Goal: Task Accomplishment & Management: Use online tool/utility

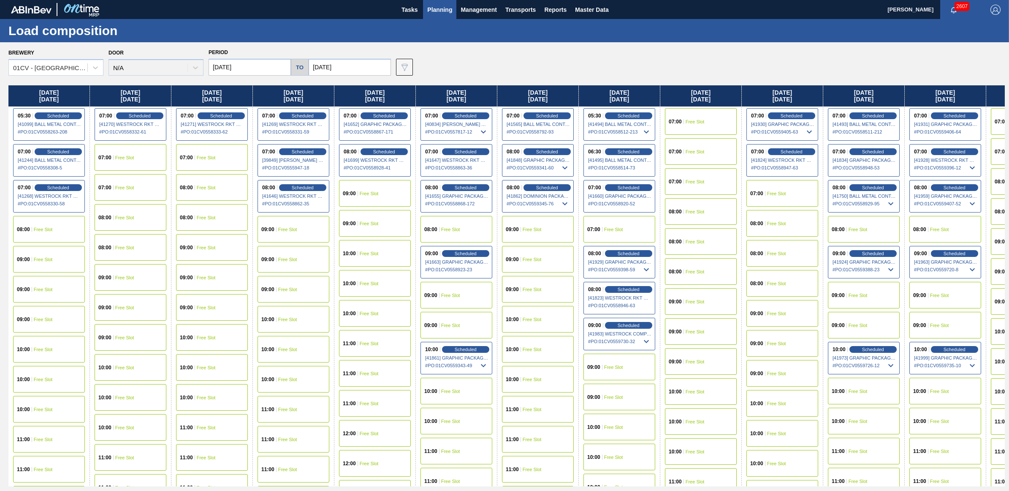
click at [435, 5] on span "Planning" at bounding box center [439, 10] width 25 height 10
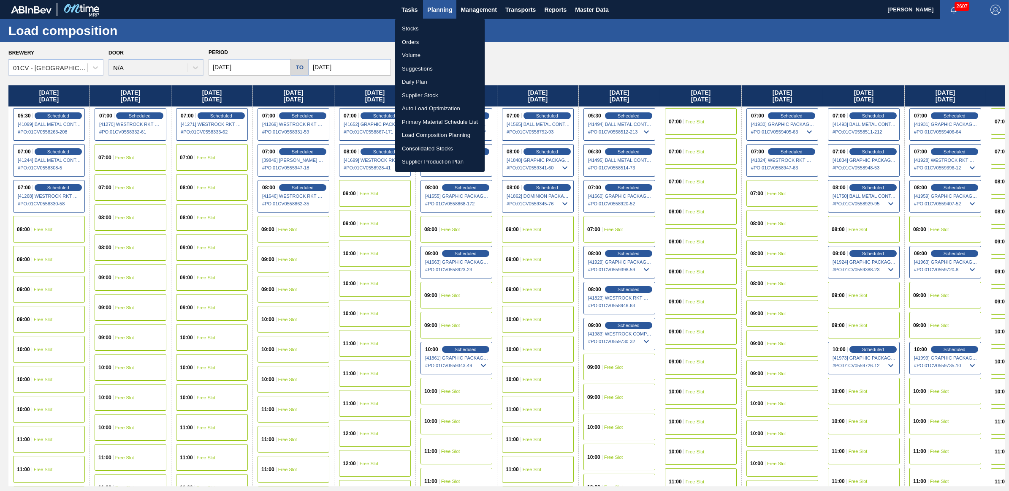
click at [429, 26] on li "Stocks" at bounding box center [440, 29] width 90 height 14
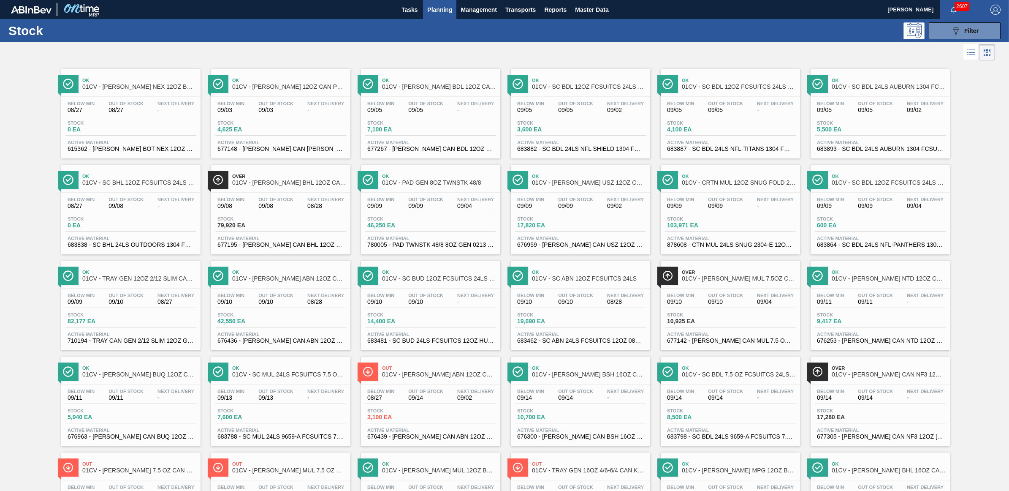
click at [746, 33] on div "089F7B8B-B2A5-4AFE-B5C0-19BA573D28AC Filter" at bounding box center [572, 30] width 866 height 17
click at [117, 193] on div at bounding box center [130, 192] width 125 height 0
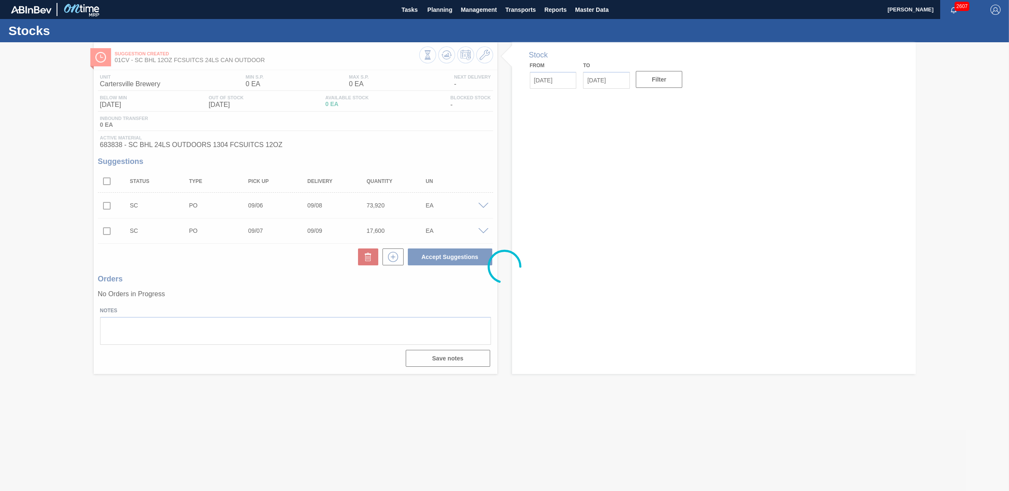
type input "[DATE]"
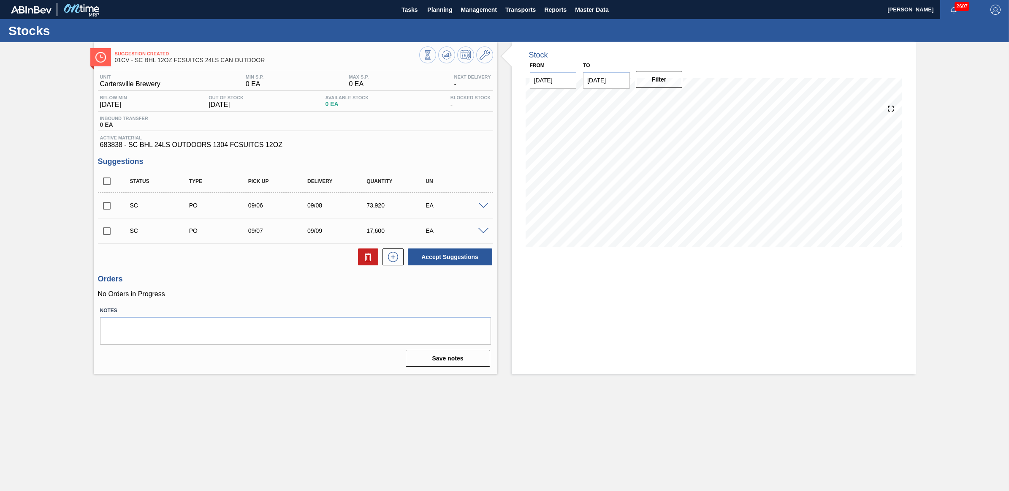
click at [106, 207] on input "checkbox" at bounding box center [107, 206] width 18 height 18
checkbox input "true"
click at [106, 231] on input "checkbox" at bounding box center [107, 231] width 18 height 18
checkbox input "true"
click at [440, 258] on button "Accept Suggestions" at bounding box center [450, 256] width 84 height 17
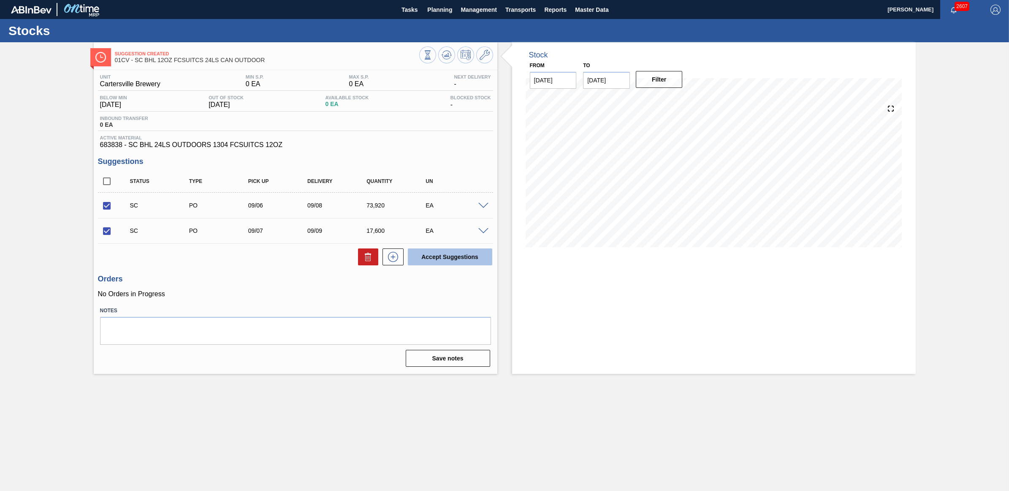
checkbox input "false"
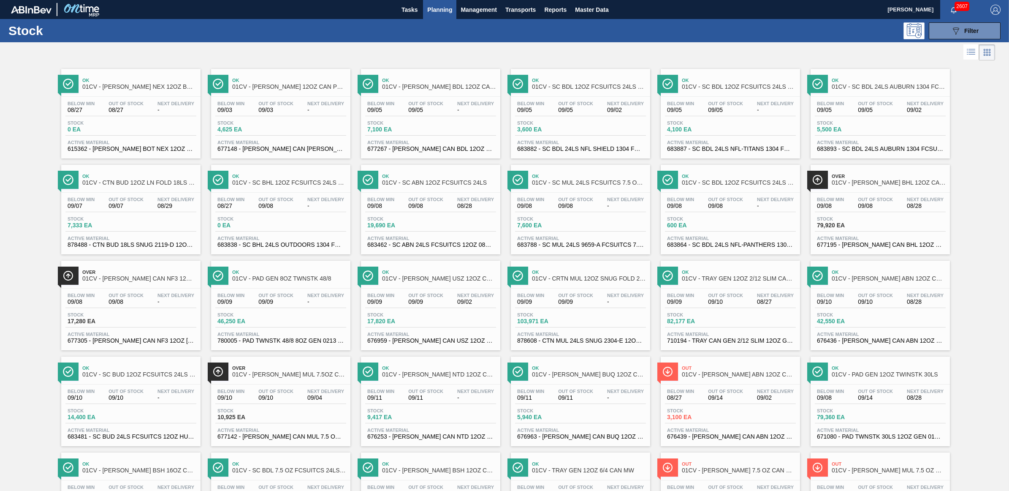
click at [440, 11] on span "Planning" at bounding box center [439, 10] width 25 height 10
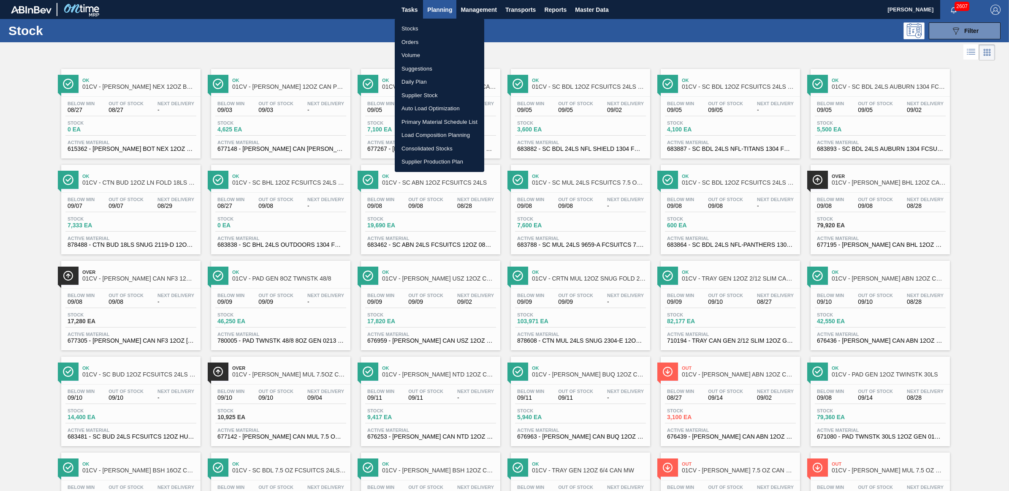
click at [435, 136] on li "Load Composition Planning" at bounding box center [440, 135] width 90 height 14
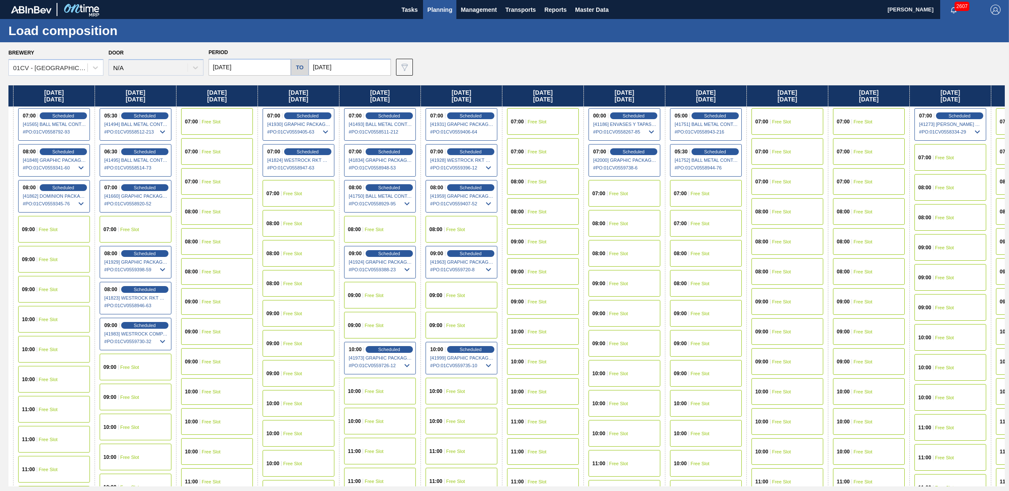
scroll to position [0, 489]
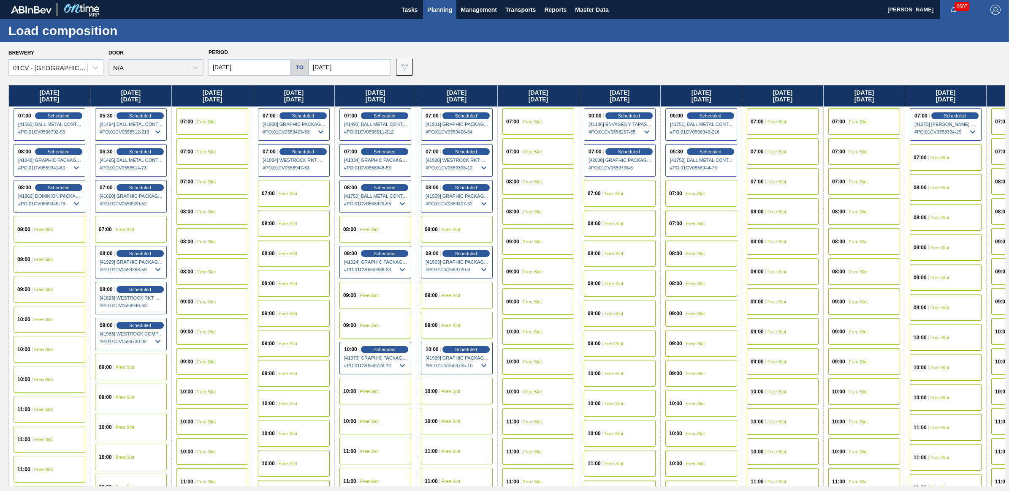
drag, startPoint x: 762, startPoint y: 92, endPoint x: 247, endPoint y: 106, distance: 515.3
click at [247, 106] on div "Friday 08/22/2025 05:30 Scheduled [41099] BALL METAL CONTAINER GROUP - 00082216…" at bounding box center [506, 285] width 997 height 401
click at [622, 255] on span "Free Slot" at bounding box center [614, 253] width 19 height 5
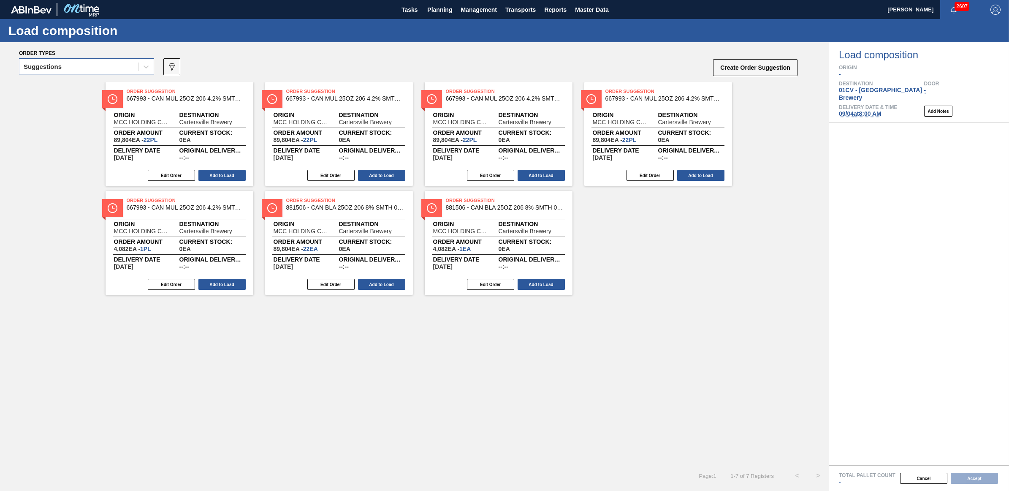
click at [49, 64] on div "Suggestions" at bounding box center [43, 67] width 38 height 6
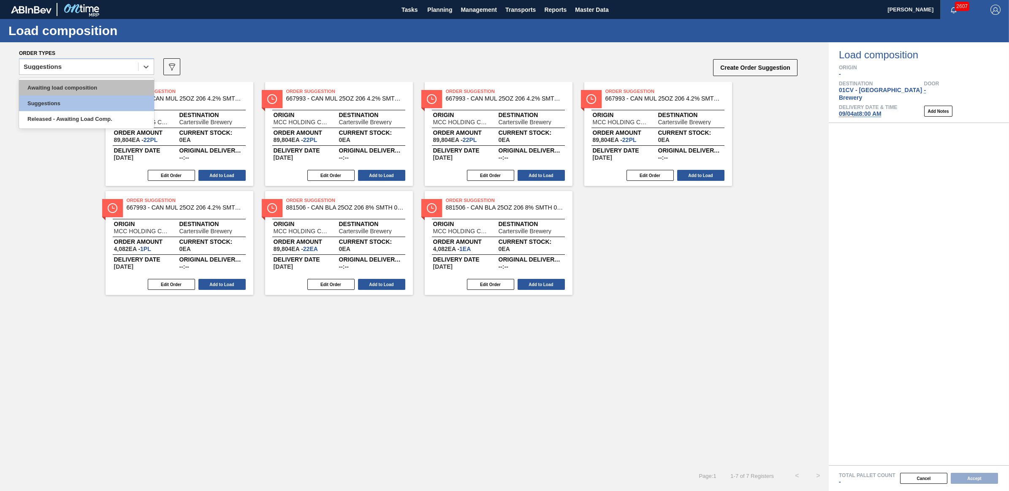
click at [63, 82] on div "Awaiting load composition" at bounding box center [86, 88] width 135 height 16
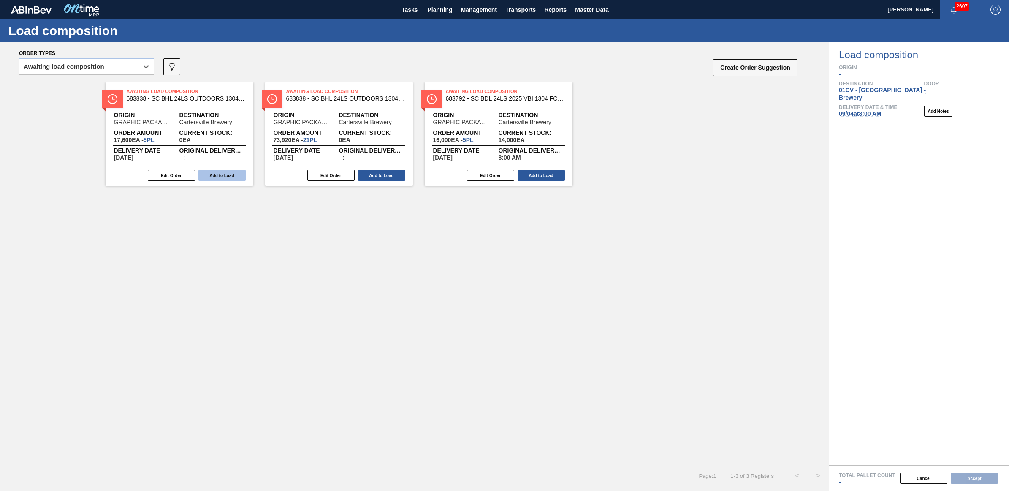
click at [220, 175] on button "Add to Load" at bounding box center [221, 175] width 47 height 11
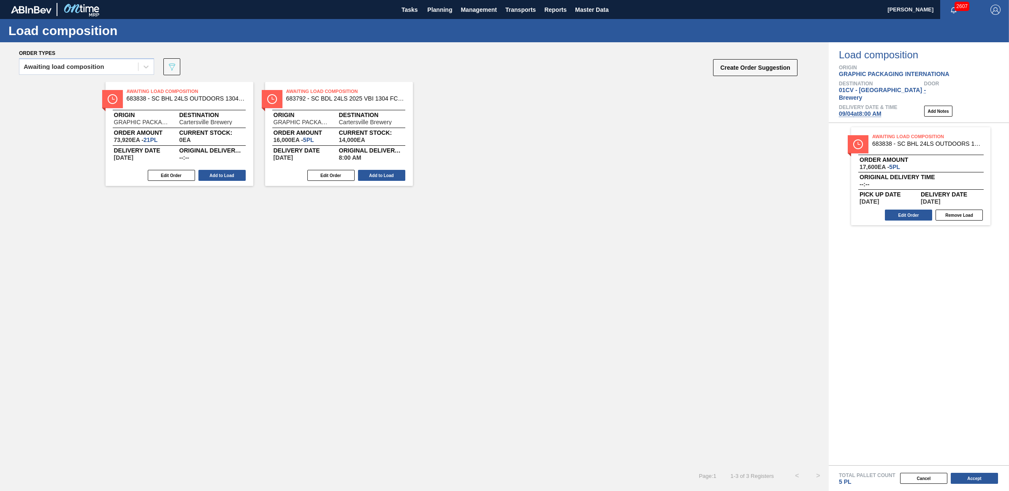
click at [212, 175] on button "Add to Load" at bounding box center [221, 175] width 47 height 11
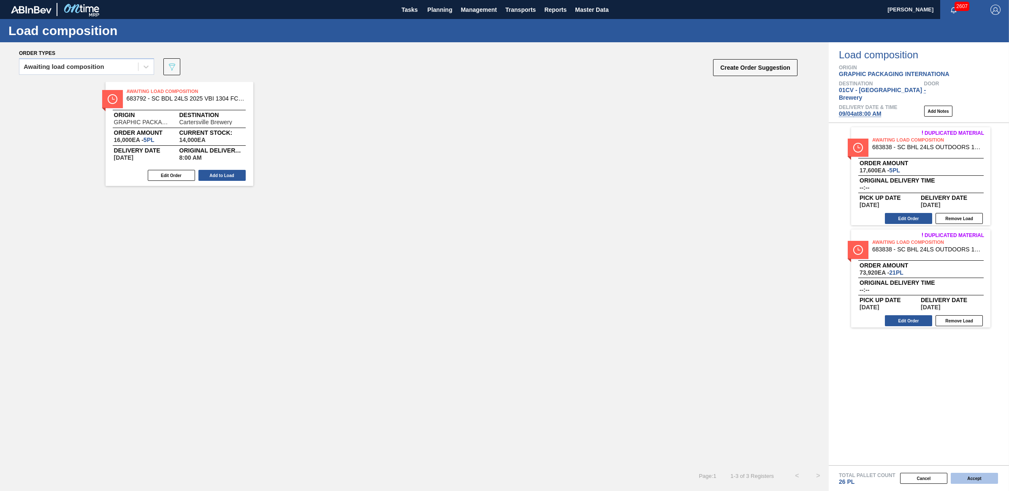
click at [982, 478] on button "Accept" at bounding box center [974, 478] width 47 height 11
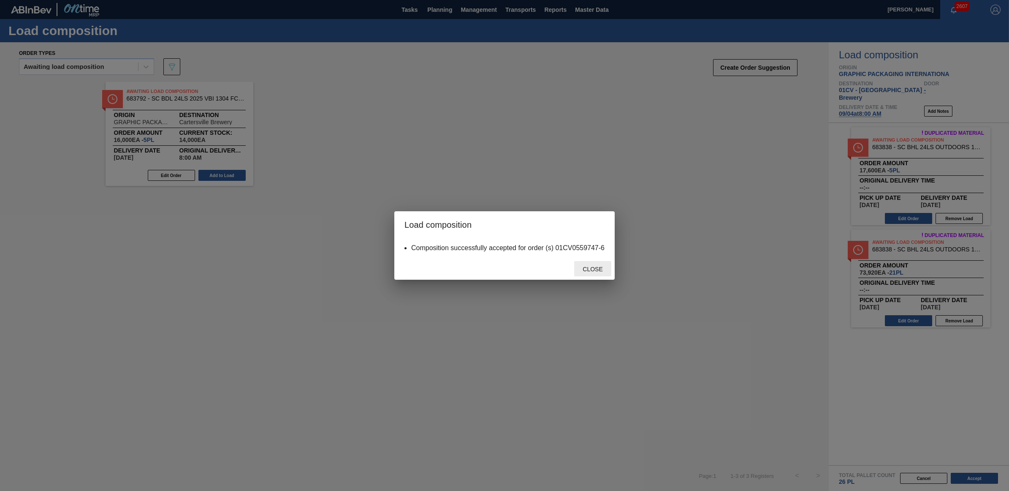
click at [589, 270] on span "Close" at bounding box center [592, 269] width 33 height 7
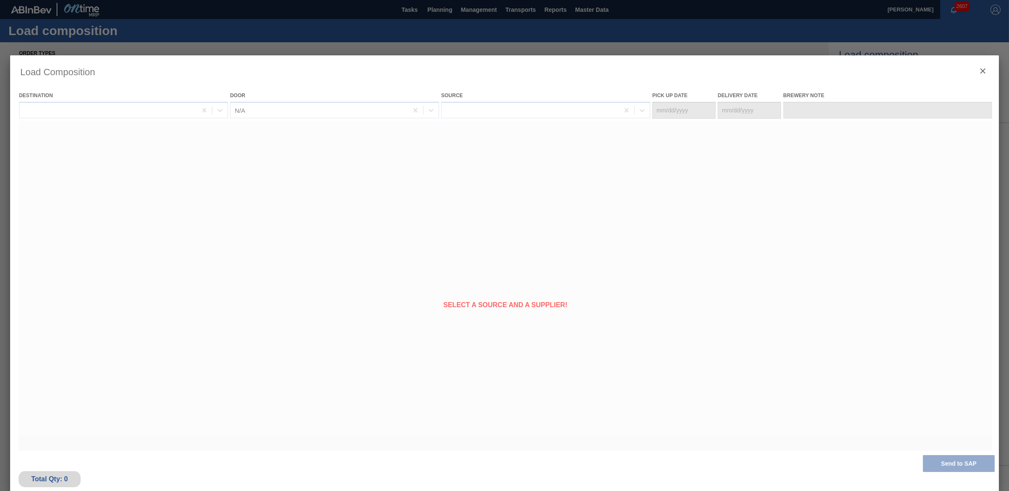
type Date "[DATE]"
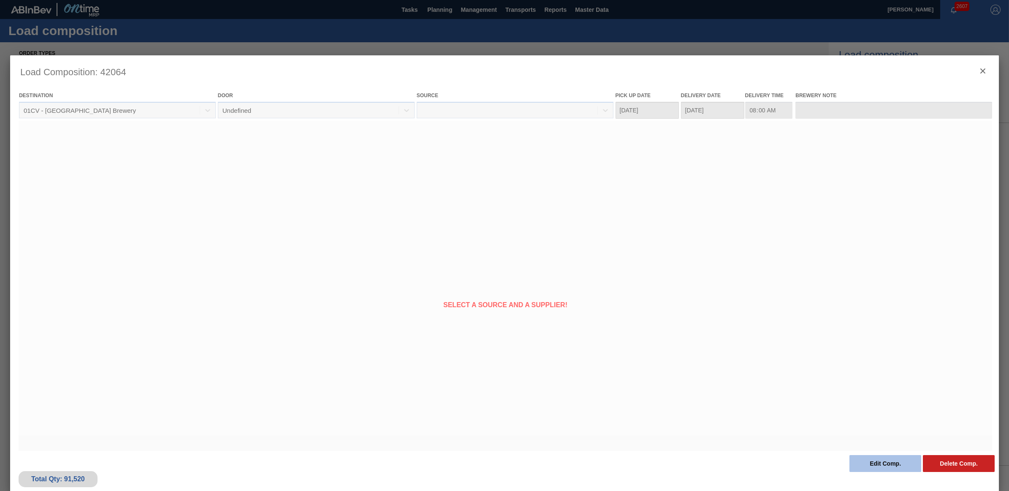
click at [858, 460] on button "Edit Comp." at bounding box center [886, 463] width 72 height 17
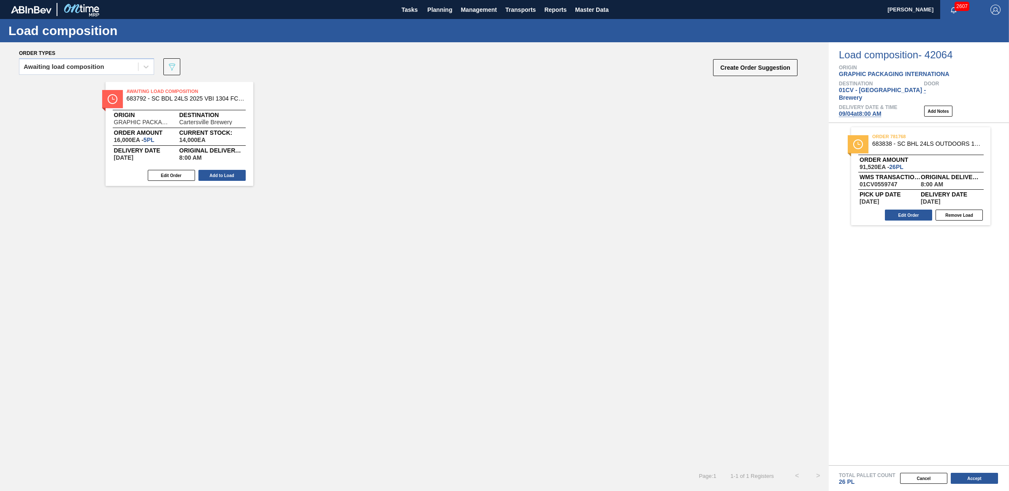
click at [856, 110] on span "09/04 at 8:00 AM" at bounding box center [860, 113] width 43 height 7
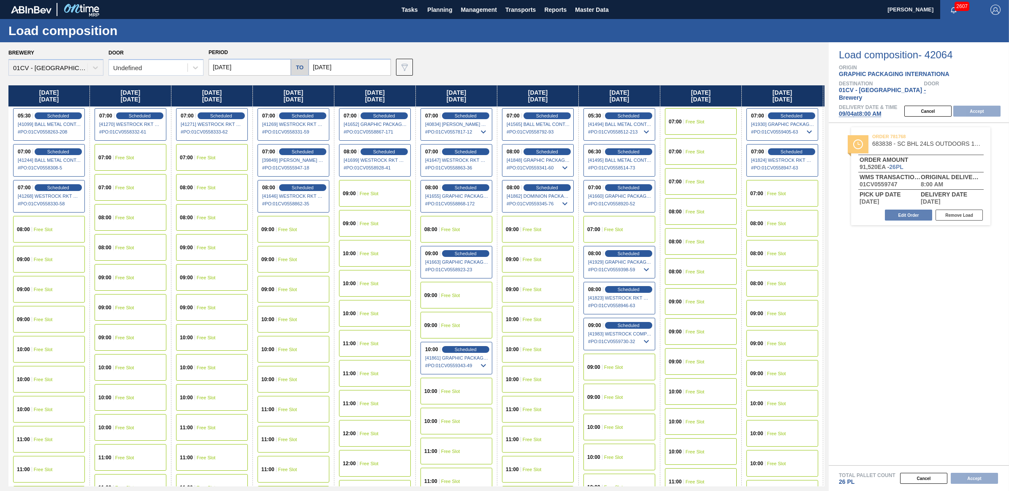
type input "[DATE]"
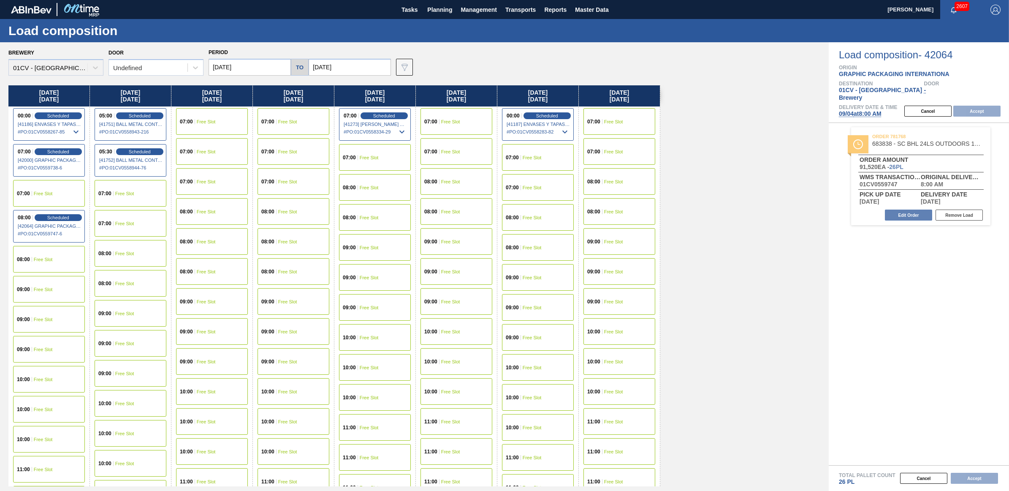
click at [52, 309] on div "09:00 Free Slot" at bounding box center [49, 319] width 72 height 27
click at [970, 108] on button "Accept" at bounding box center [976, 111] width 47 height 11
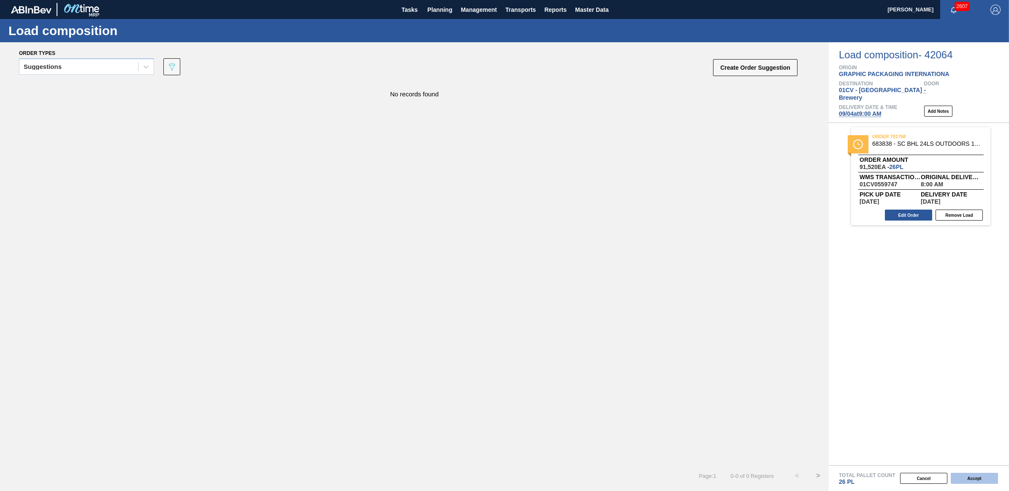
click at [975, 480] on button "Accept" at bounding box center [974, 478] width 47 height 11
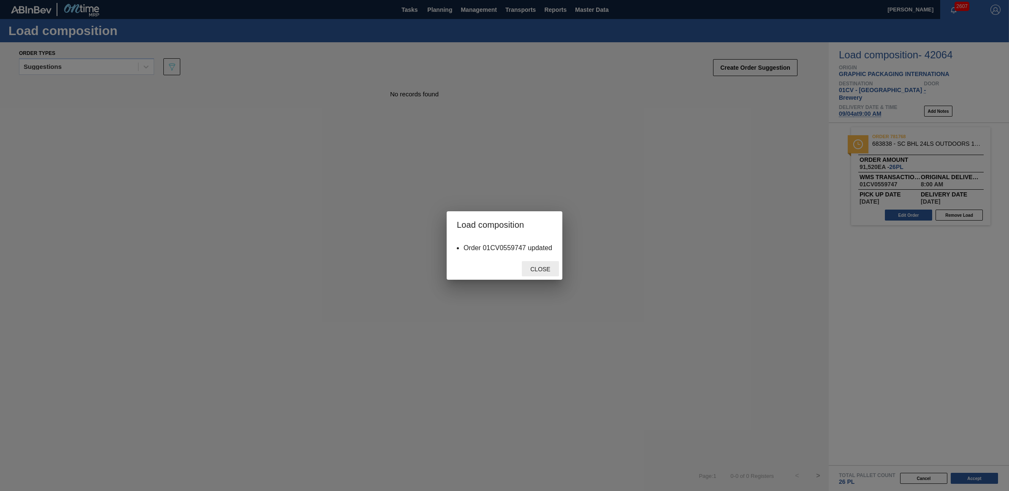
click at [543, 269] on span "Close" at bounding box center [540, 269] width 33 height 7
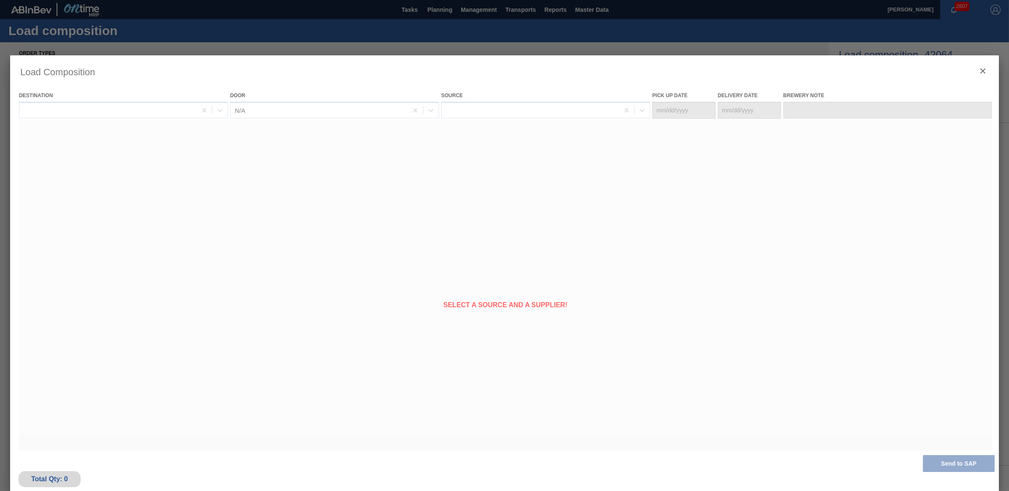
type Date "[DATE]"
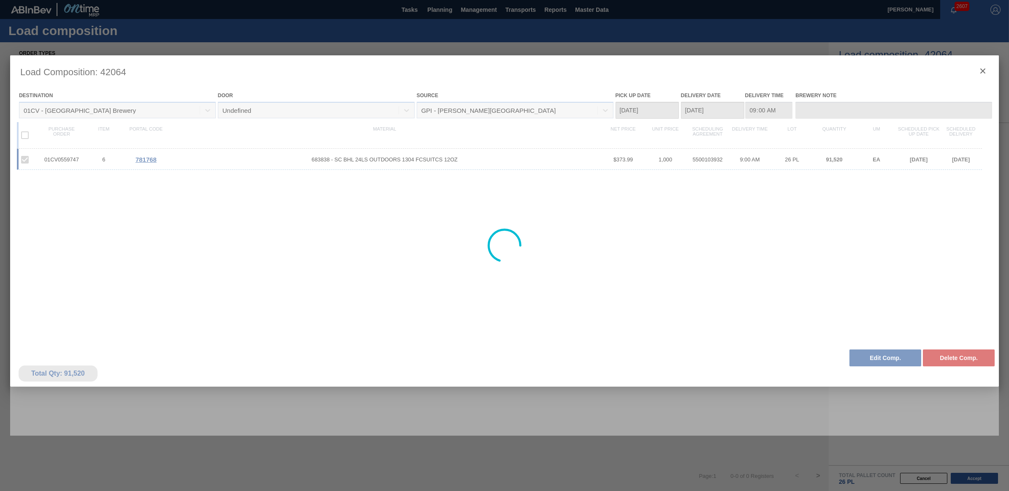
click at [984, 72] on div at bounding box center [504, 245] width 989 height 380
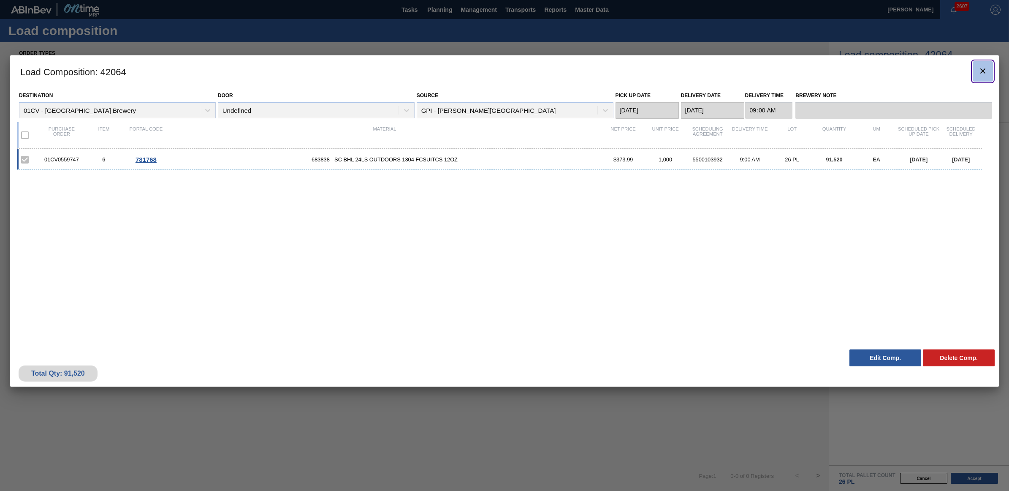
click at [978, 73] on icon "botão de ícone" at bounding box center [983, 71] width 10 height 10
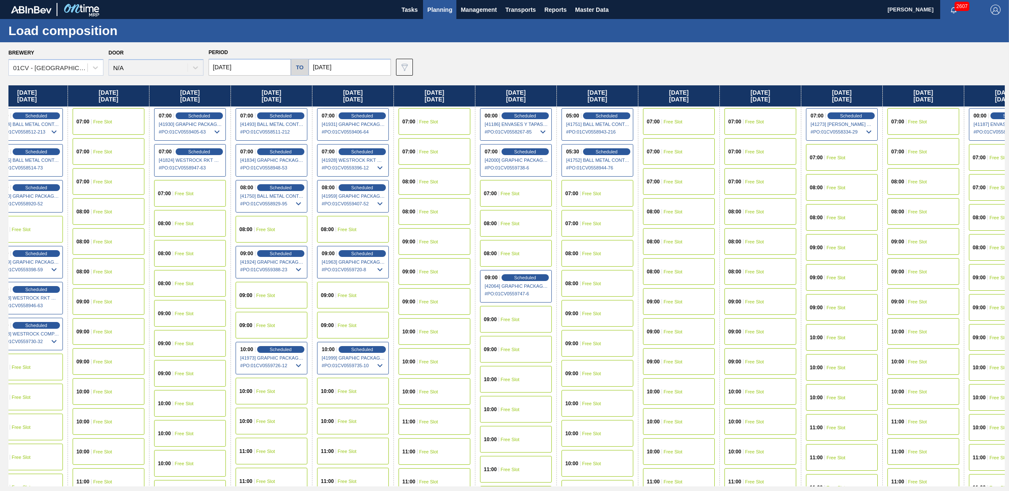
scroll to position [0, 598]
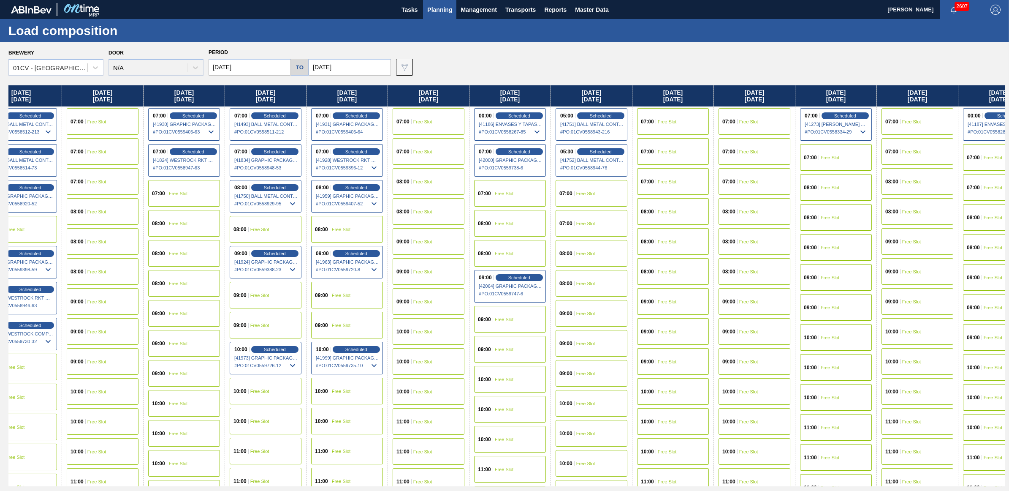
drag, startPoint x: 815, startPoint y: 94, endPoint x: 205, endPoint y: 95, distance: 610.2
click at [205, 95] on div "Friday 08/22/2025 05:30 Scheduled [41099] BALL METAL CONTAINER GROUP - 00082216…" at bounding box center [506, 285] width 997 height 401
click at [376, 269] on icon at bounding box center [374, 269] width 5 height 3
click at [376, 269] on icon at bounding box center [374, 268] width 10 height 10
click at [594, 196] on div "07:00 Free Slot" at bounding box center [592, 193] width 72 height 27
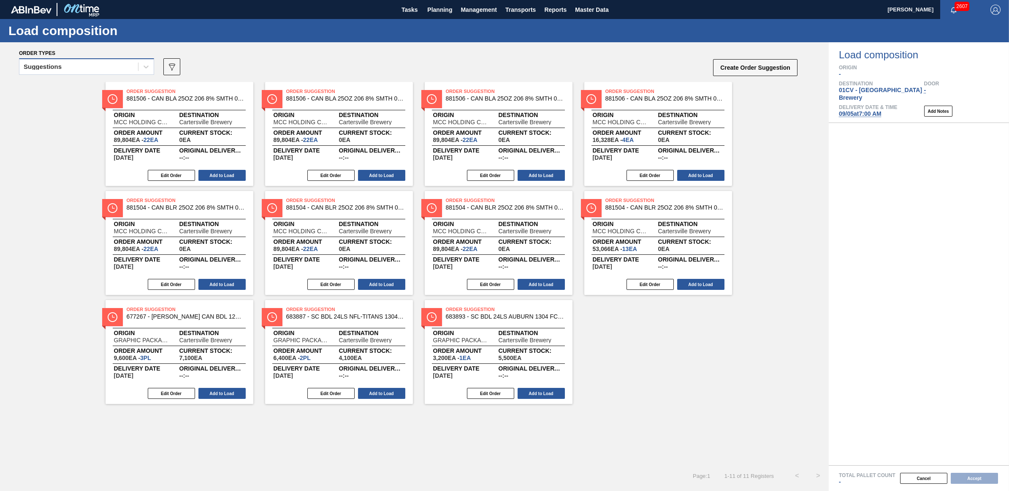
click at [61, 68] on div "Suggestions" at bounding box center [43, 67] width 38 height 6
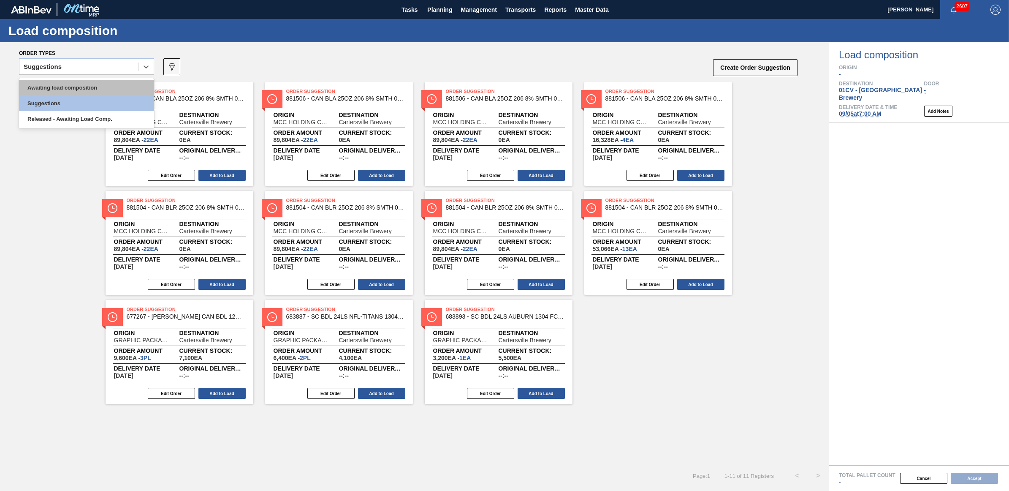
click at [64, 87] on div "Awaiting load composition" at bounding box center [86, 88] width 135 height 16
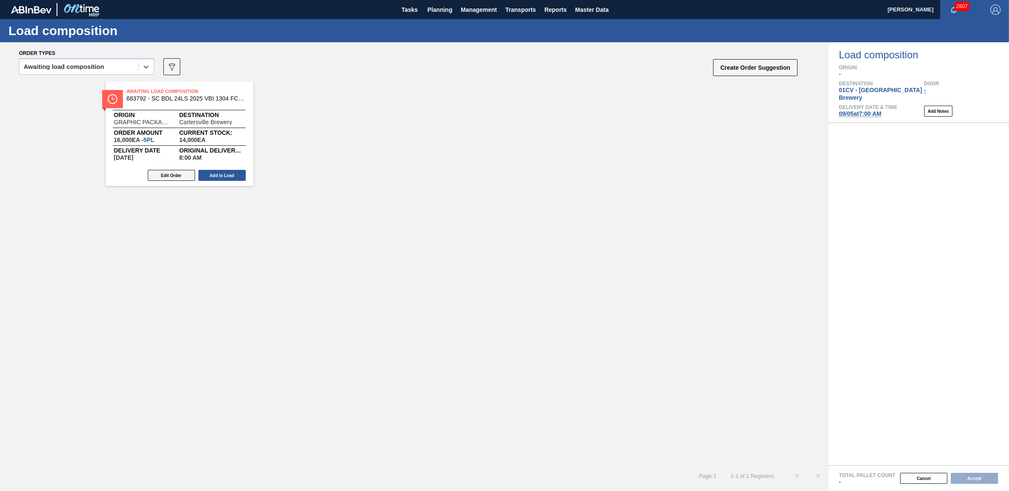
click at [166, 179] on button "Edit Order" at bounding box center [171, 175] width 47 height 11
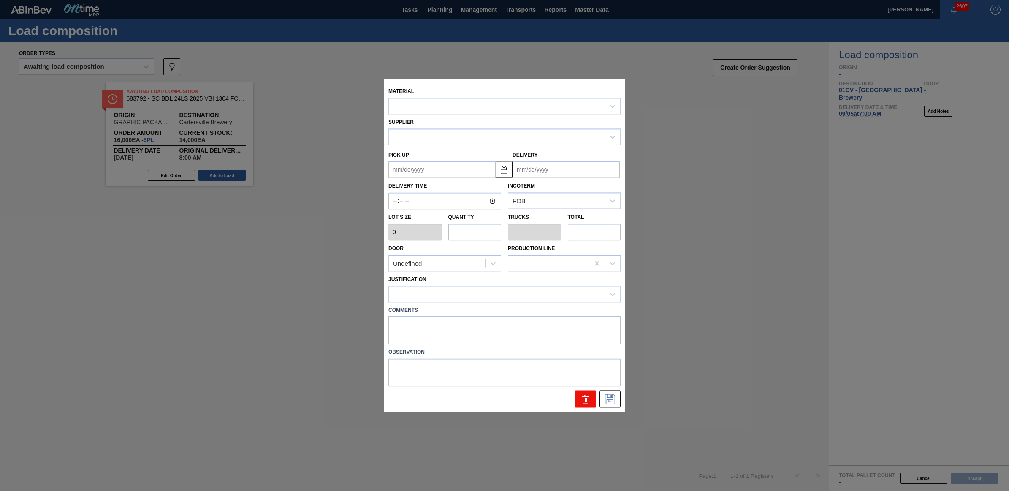
click at [577, 400] on button at bounding box center [585, 399] width 21 height 17
type input "08:00:00"
type input "3,200"
type input "5"
type input "0.192"
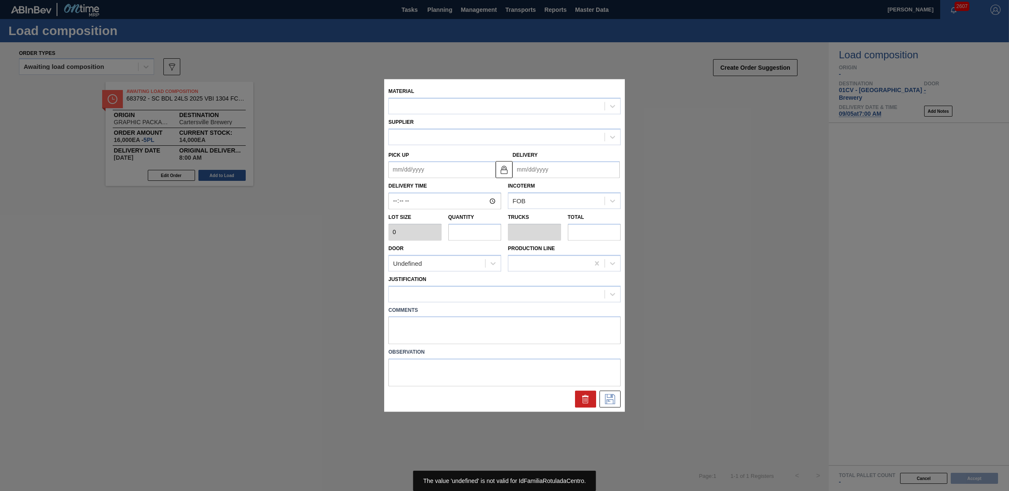
type input "16,000"
type up "[DATE]"
type input "[DATE]"
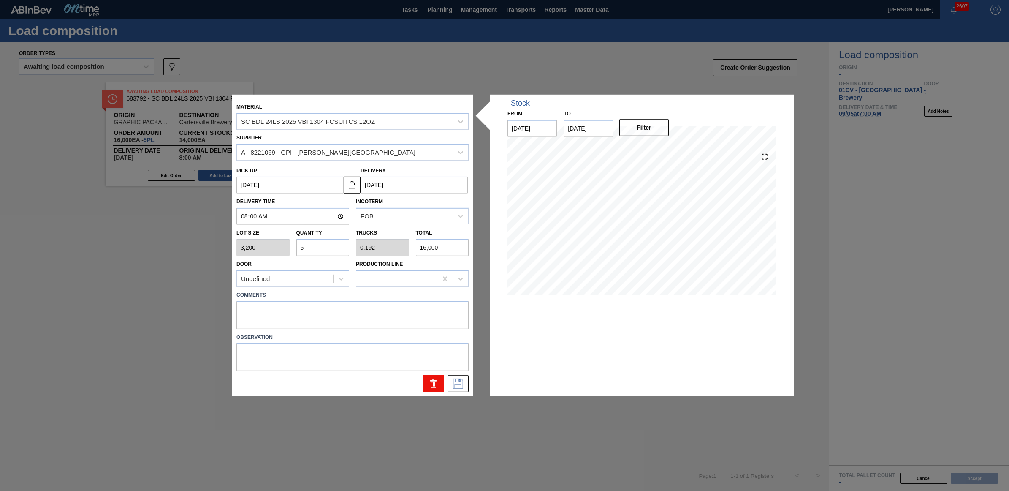
click at [429, 382] on icon at bounding box center [434, 383] width 10 height 10
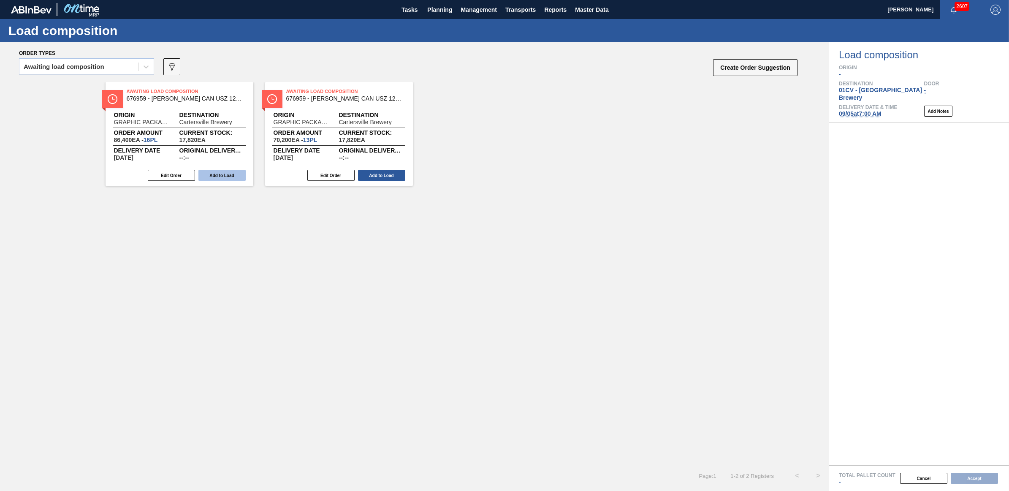
click at [225, 176] on button "Add to Load" at bounding box center [221, 175] width 47 height 11
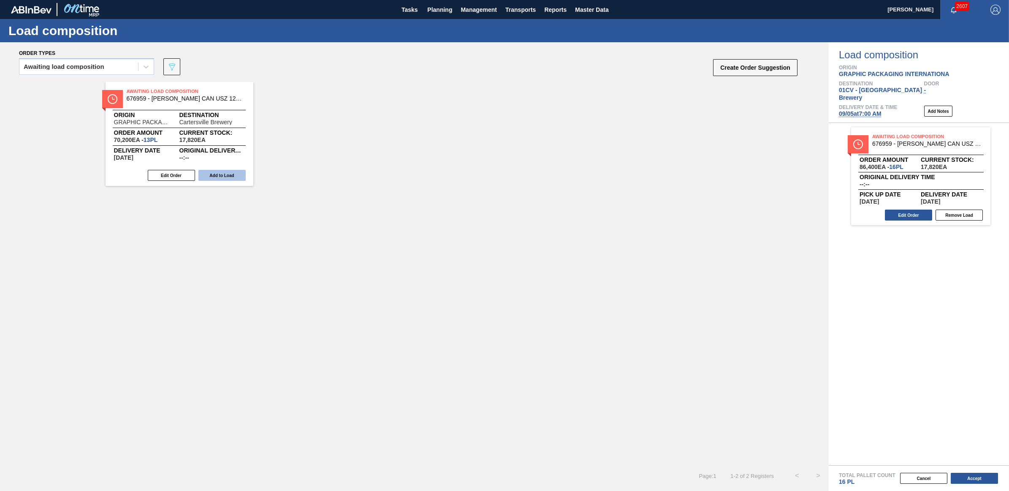
click at [224, 176] on button "Add to Load" at bounding box center [221, 175] width 47 height 11
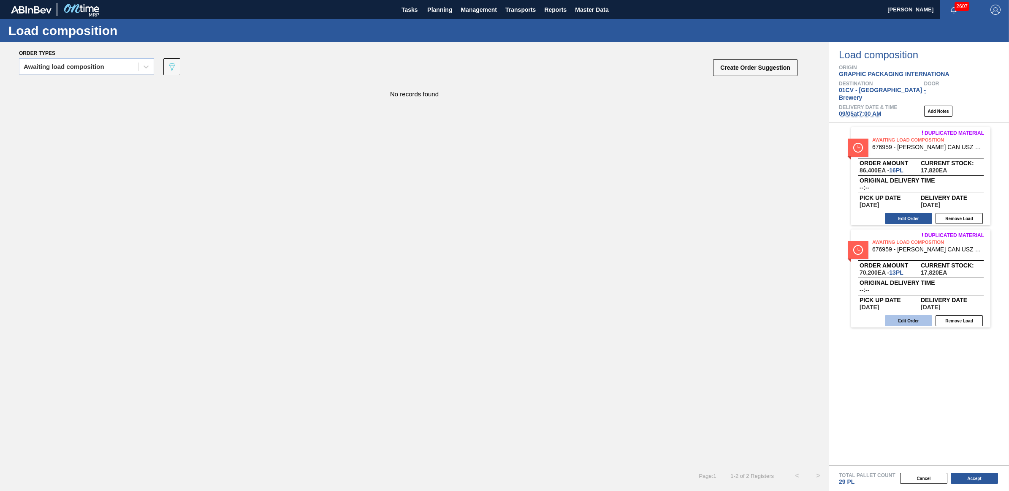
click at [904, 315] on button "Edit Order" at bounding box center [908, 320] width 47 height 11
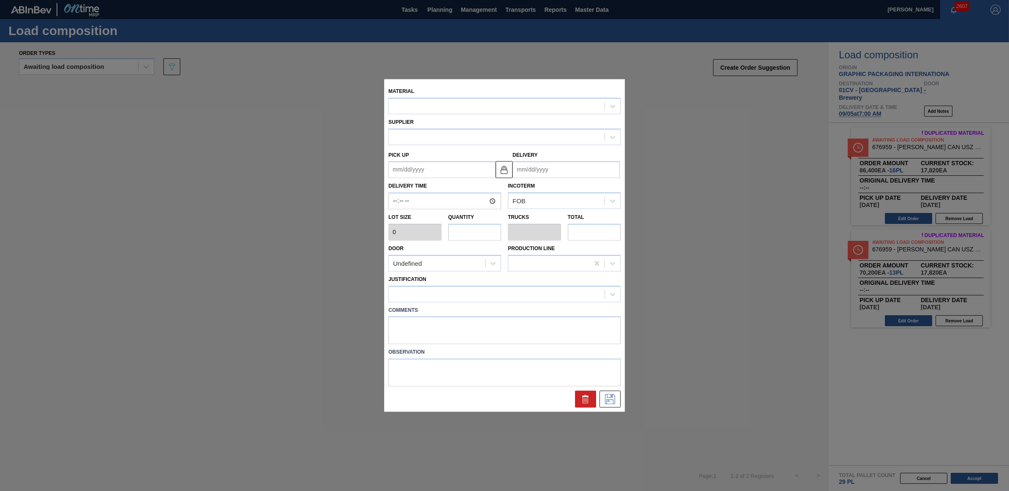
type input "5,400"
type input "13"
type input "0.5"
type input "70,200"
type up "[DATE]"
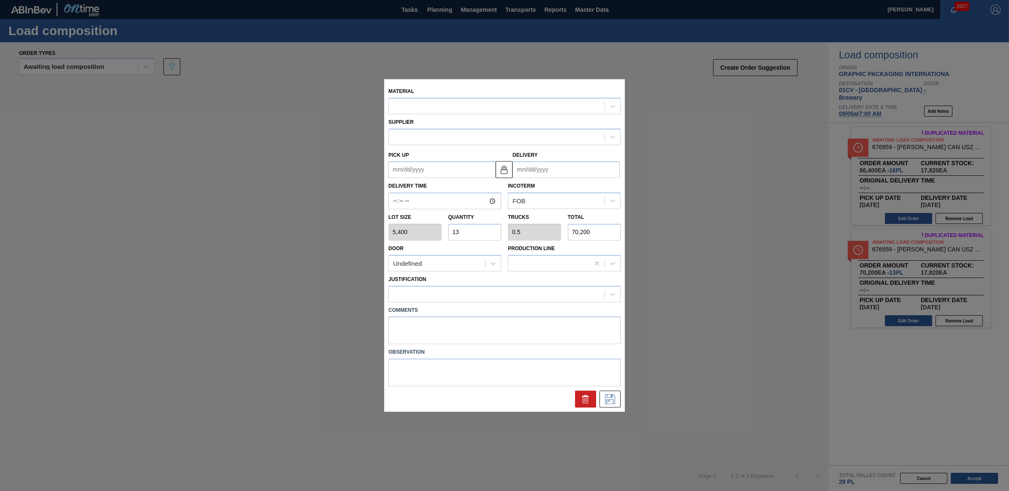
type input "[DATE]"
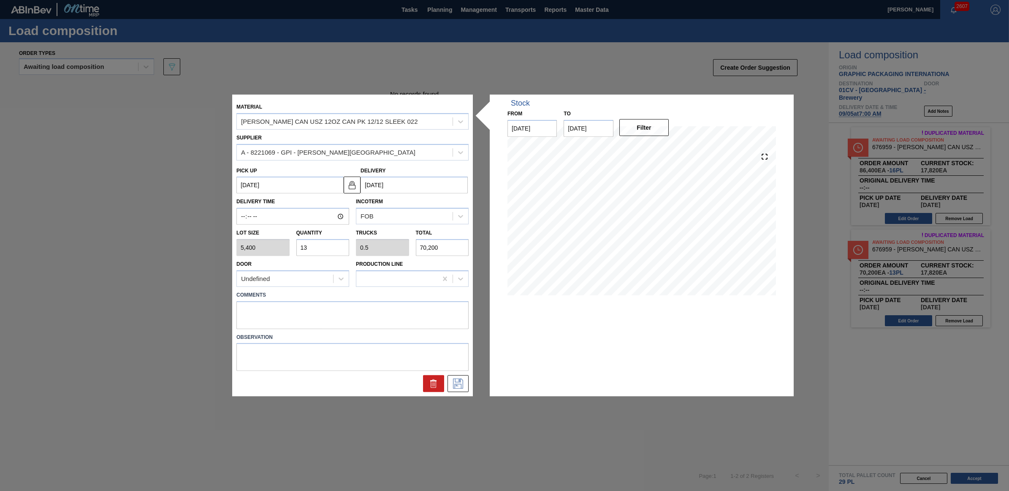
click at [289, 245] on div "Lot size 5,400 Quantity 13 Trucks 0.5 Total 70,200" at bounding box center [352, 240] width 239 height 31
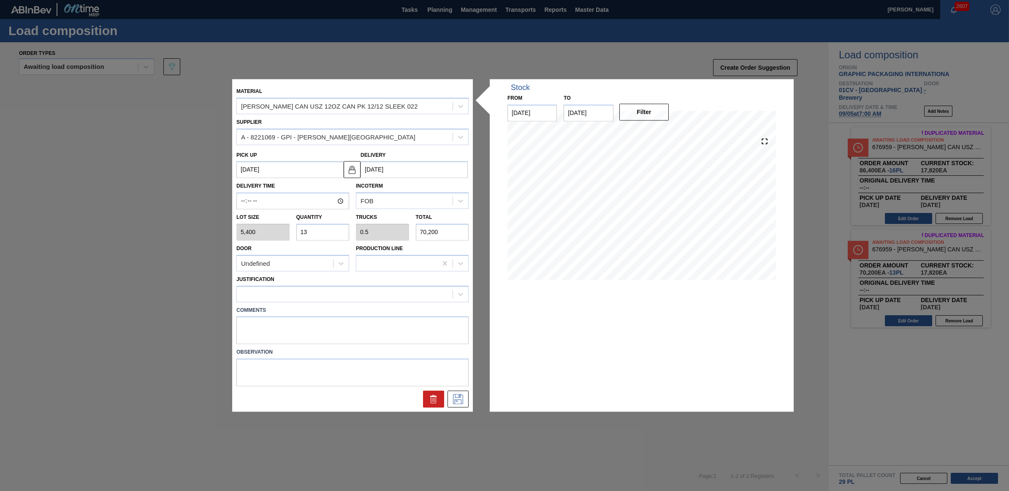
click at [314, 235] on input "13" at bounding box center [322, 231] width 53 height 17
drag, startPoint x: 310, startPoint y: 233, endPoint x: 293, endPoint y: 233, distance: 16.9
click at [293, 233] on div "Quantity 13" at bounding box center [323, 226] width 60 height 29
type input "1"
type input "0.038"
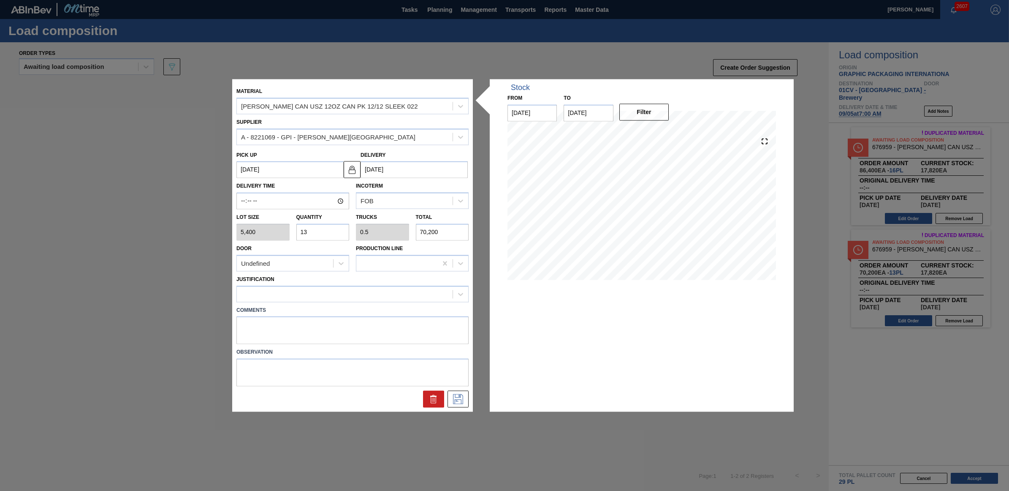
type input "5,400"
type input "10"
type input "0.385"
type input "54,000"
drag, startPoint x: 317, startPoint y: 231, endPoint x: 293, endPoint y: 225, distance: 24.5
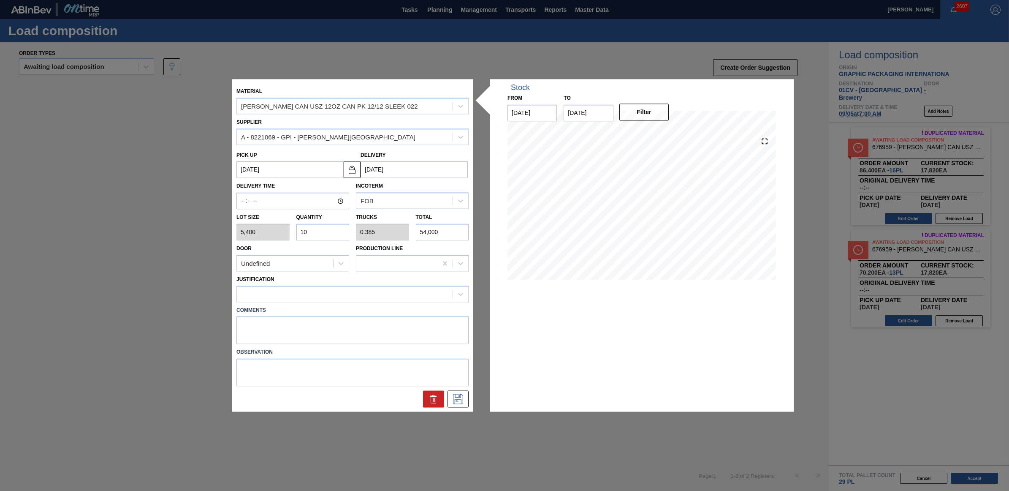
click at [293, 225] on div "Quantity 10" at bounding box center [323, 226] width 60 height 29
type input "8"
type input "0.308"
type input "43,200"
type input "8"
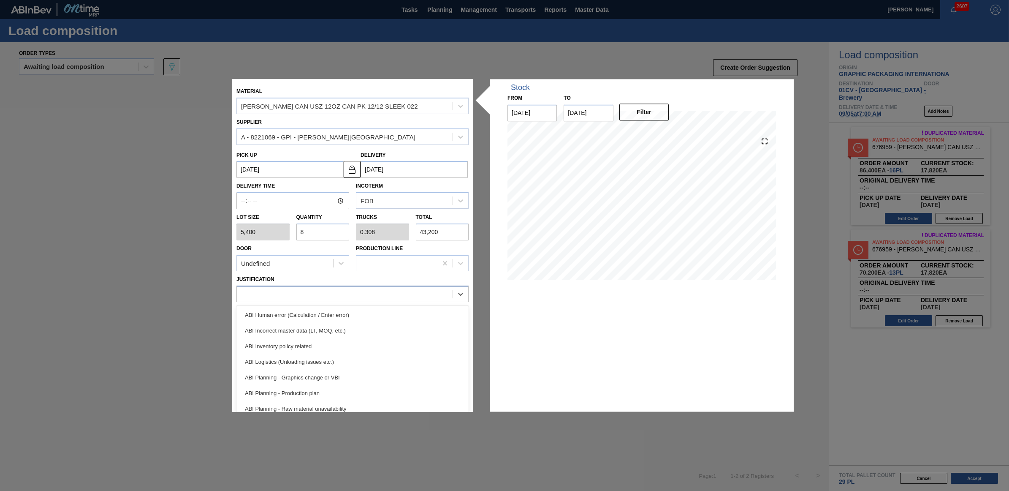
click at [320, 298] on div at bounding box center [345, 294] width 216 height 12
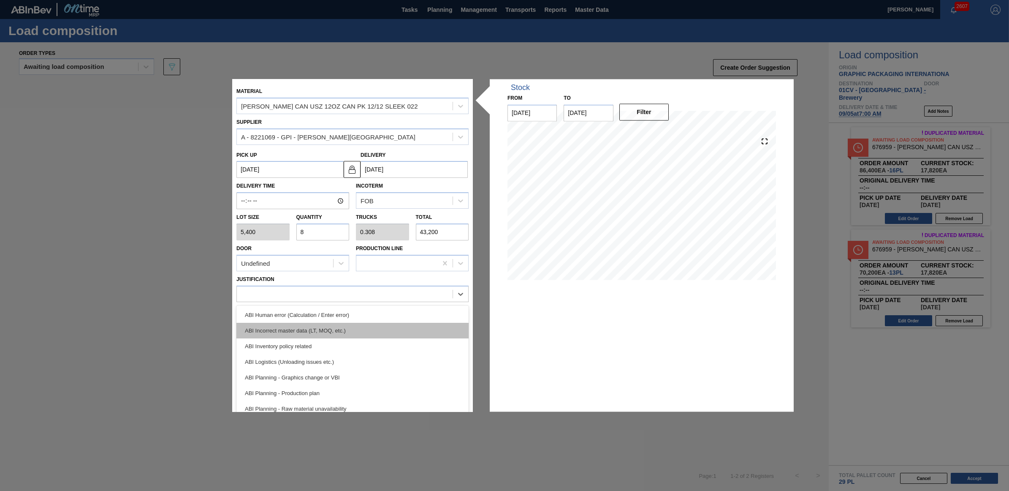
scroll to position [53, 0]
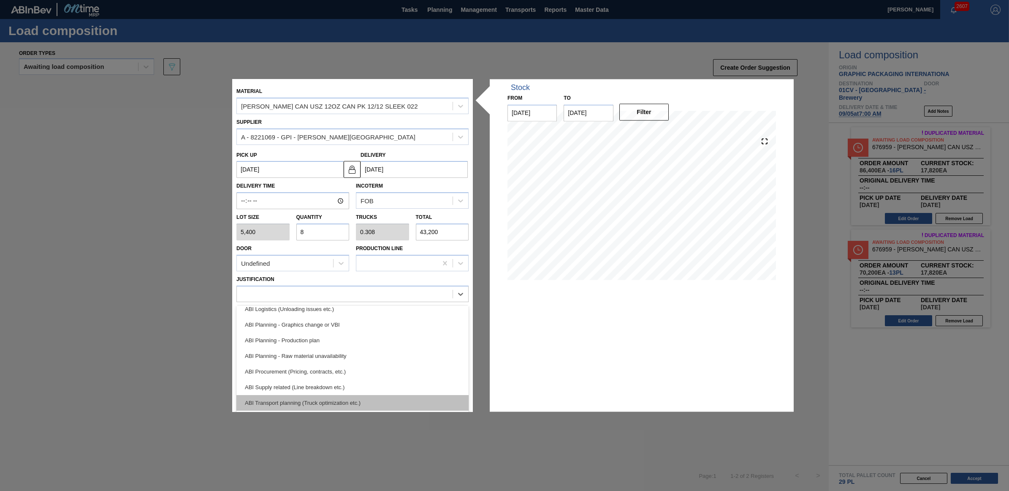
click at [336, 396] on div "ABI Transport planning (Truck optimization etc.)" at bounding box center [352, 403] width 232 height 16
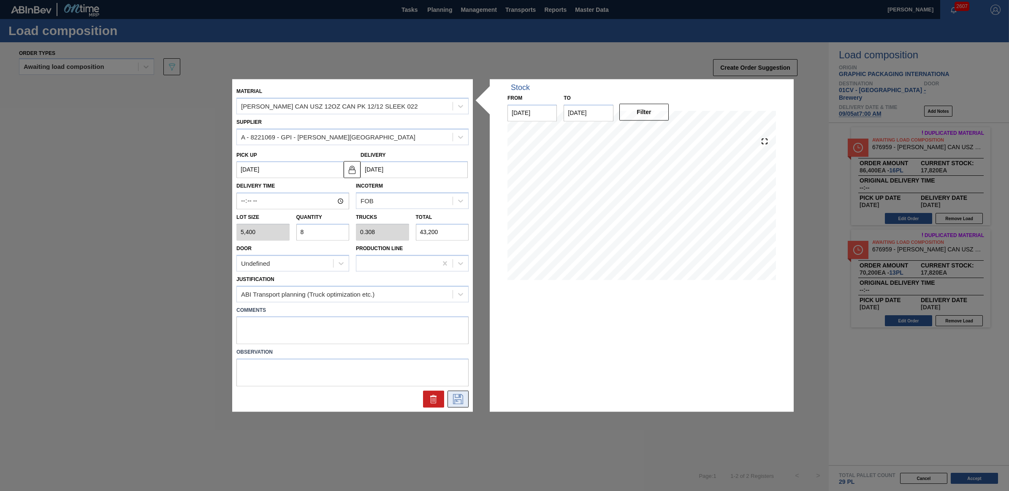
click at [452, 398] on icon at bounding box center [458, 399] width 14 height 10
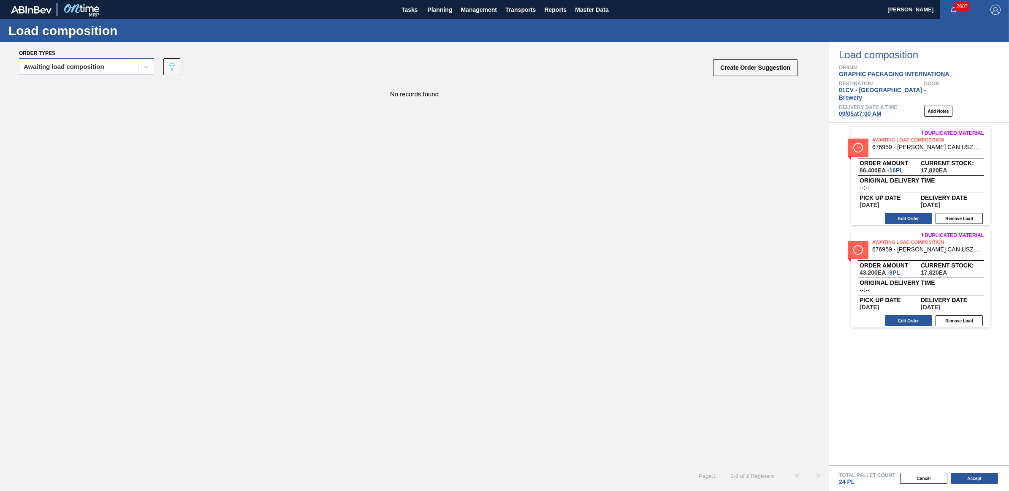
click at [62, 58] on div "Awaiting load composition" at bounding box center [86, 66] width 135 height 16
click at [62, 65] on div "Awaiting load composition" at bounding box center [64, 67] width 81 height 6
click at [64, 84] on div "No records found" at bounding box center [414, 90] width 829 height 16
click at [51, 66] on div "Awaiting load composition" at bounding box center [64, 67] width 81 height 6
click at [56, 90] on div "Awaiting load composition" at bounding box center [86, 88] width 135 height 16
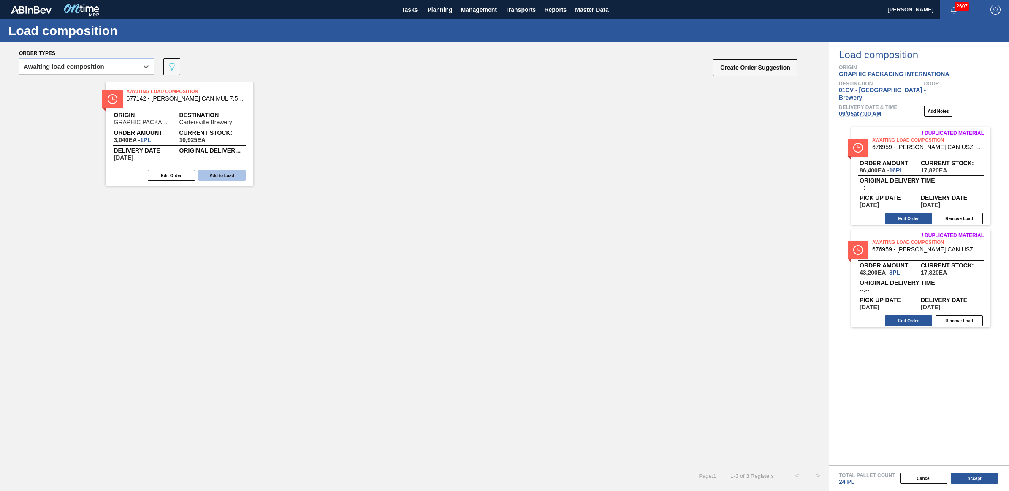
click at [210, 172] on button "Add to Load" at bounding box center [221, 175] width 47 height 11
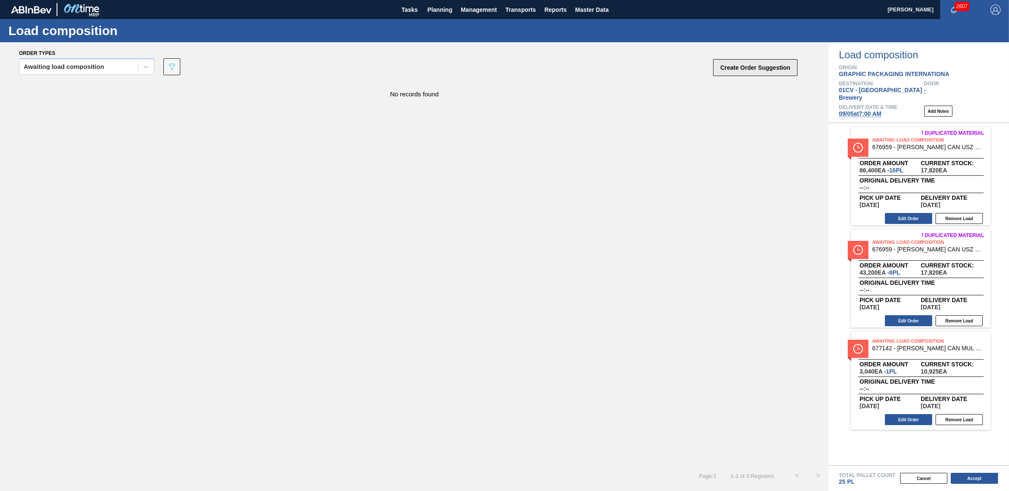
click at [777, 71] on button "Create Order Suggestion" at bounding box center [755, 67] width 84 height 17
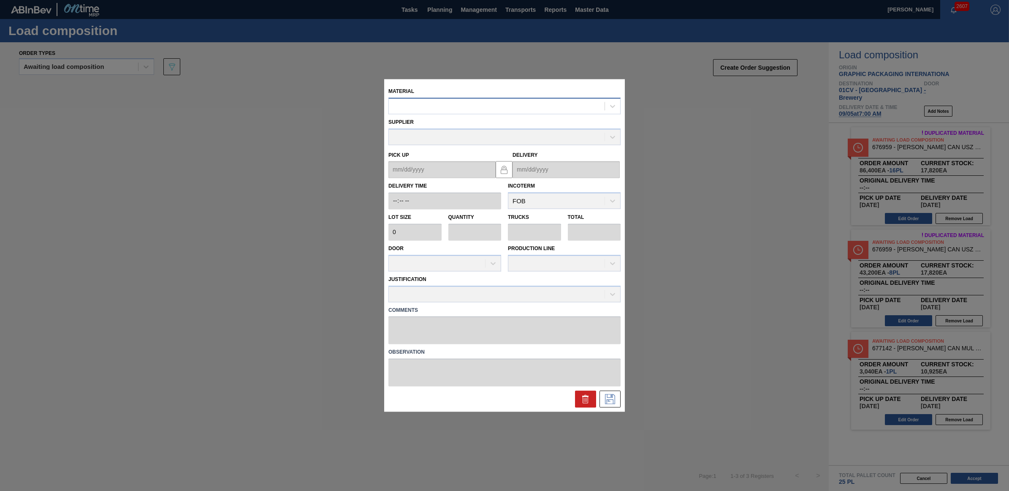
click at [462, 108] on div at bounding box center [497, 106] width 216 height 12
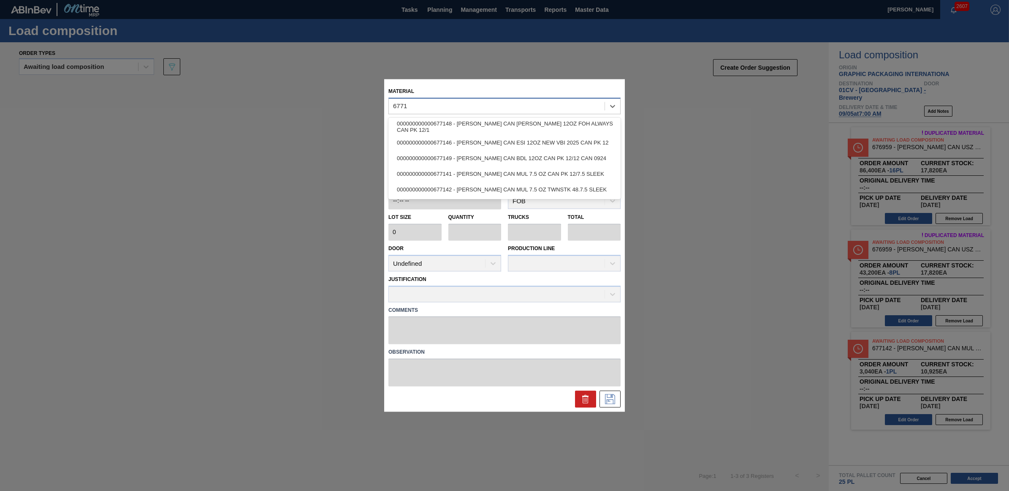
type input "67714"
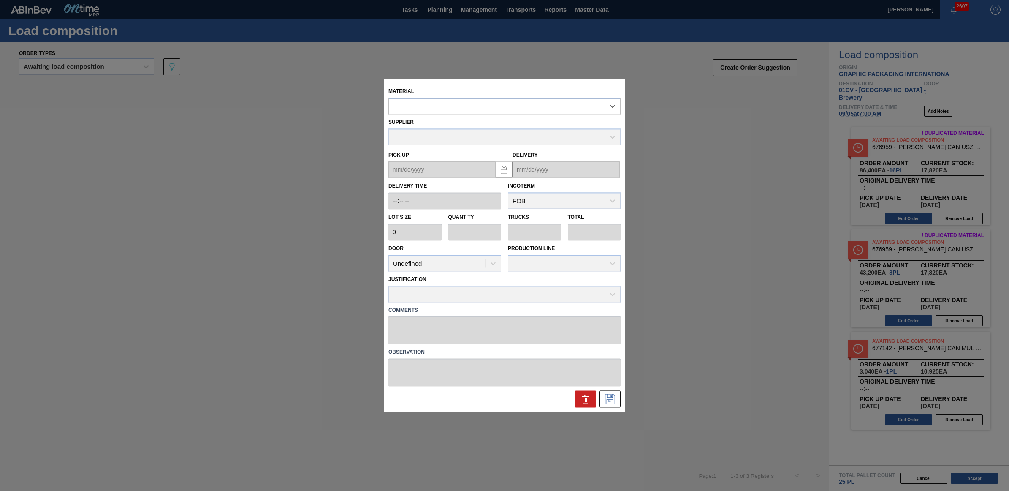
type input "6,660"
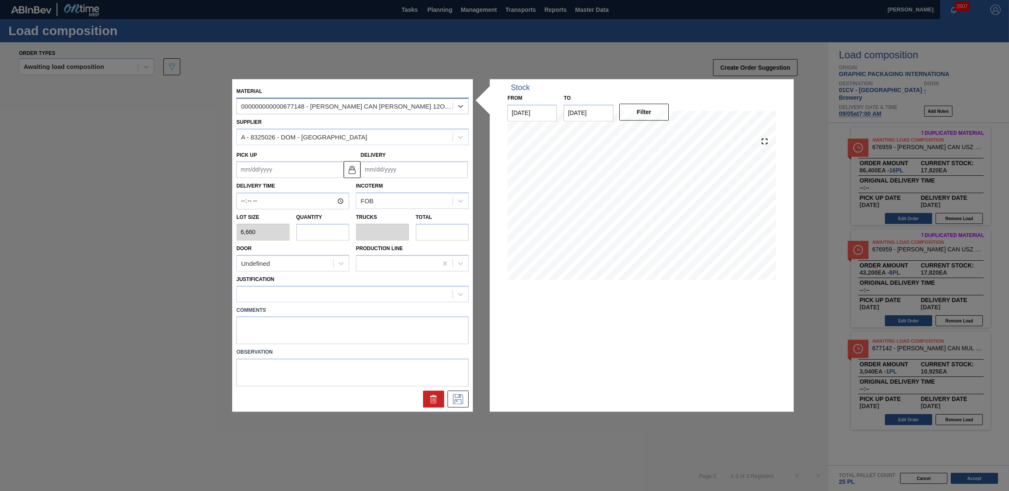
click at [326, 108] on div "000000000000677148 - CARR CAN BUD 12OZ FOH ALWAYS CAN PK 12/1" at bounding box center [347, 106] width 212 height 7
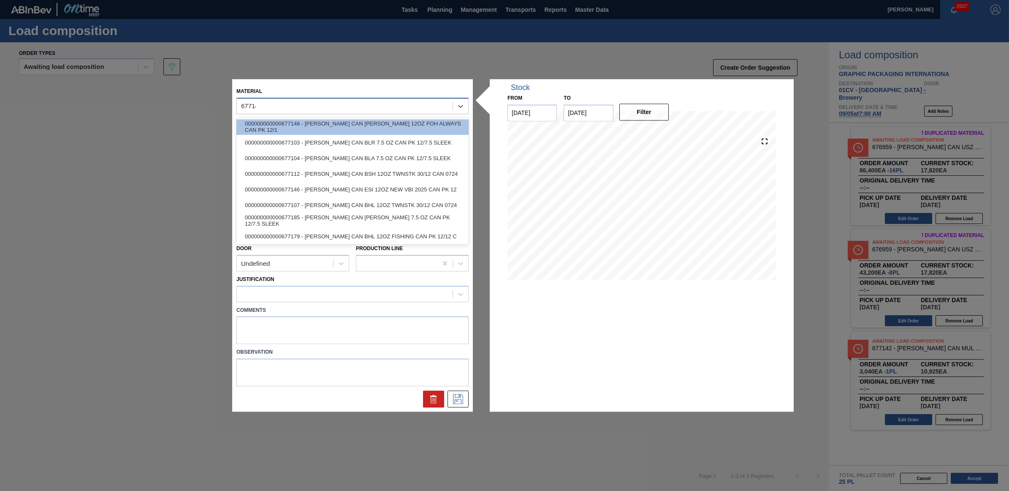
type input "677142"
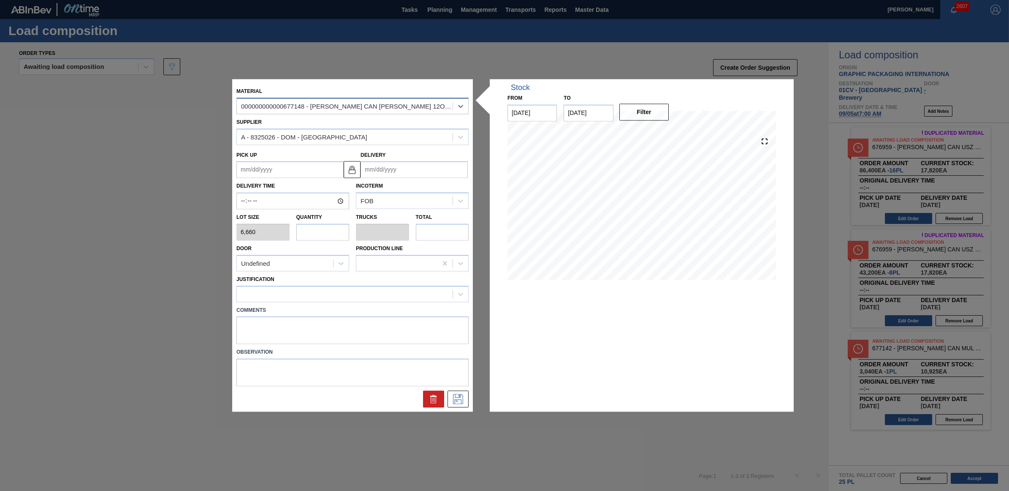
type input "3,040"
click at [304, 234] on input "text" at bounding box center [322, 231] width 53 height 17
type input "1"
type input "0.038"
type input "3,040"
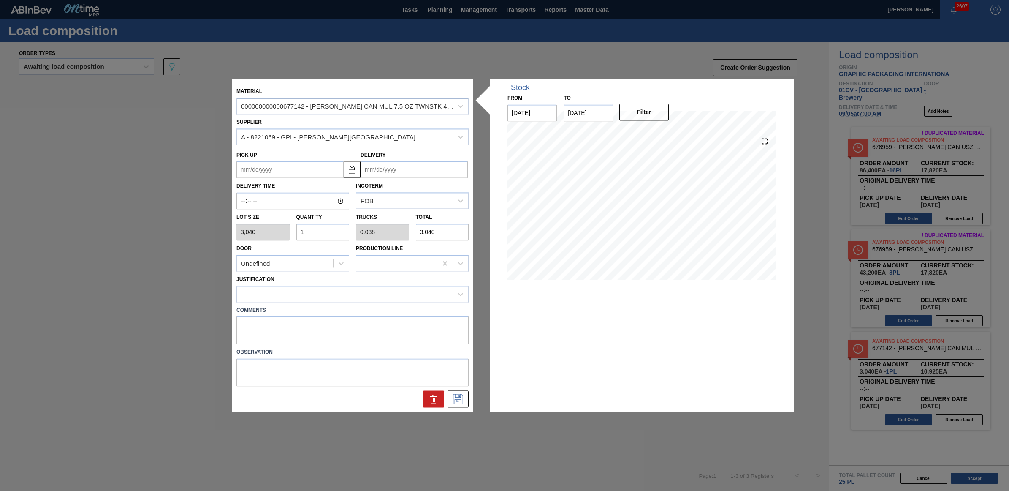
type input "1"
click at [423, 172] on input "Delivery" at bounding box center [414, 169] width 107 height 17
click at [436, 287] on div "5" at bounding box center [438, 285] width 11 height 11
type up "[DATE]"
type input "[DATE]"
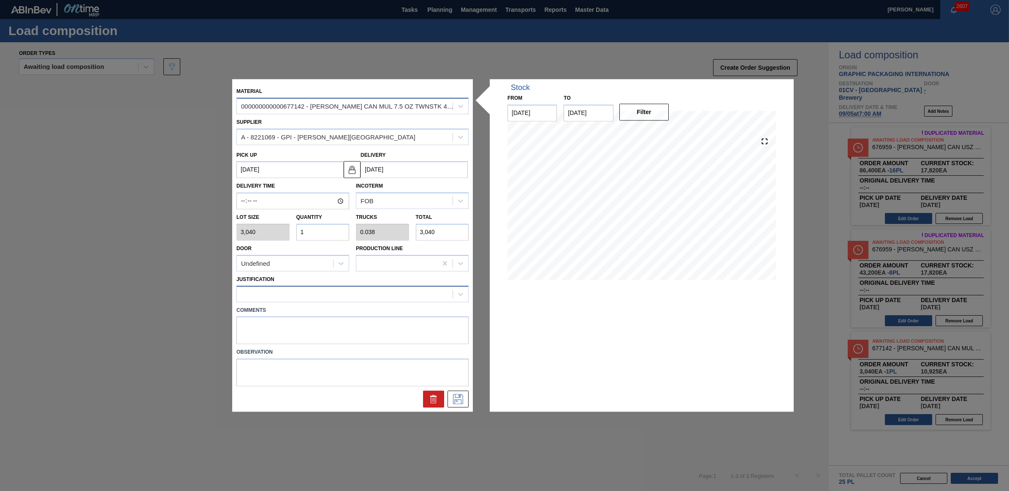
click at [332, 290] on div at bounding box center [345, 294] width 216 height 12
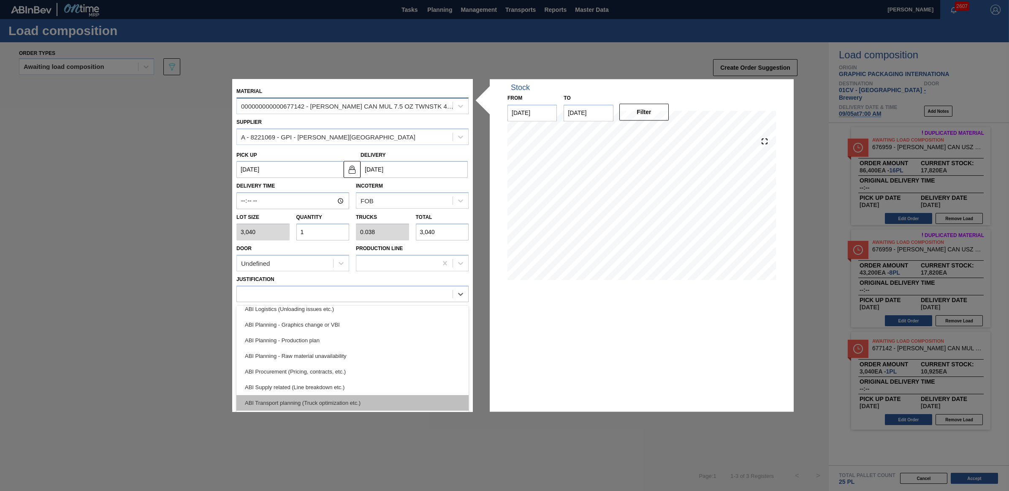
click at [339, 398] on div "ABI Transport planning (Truck optimization etc.)" at bounding box center [352, 403] width 232 height 16
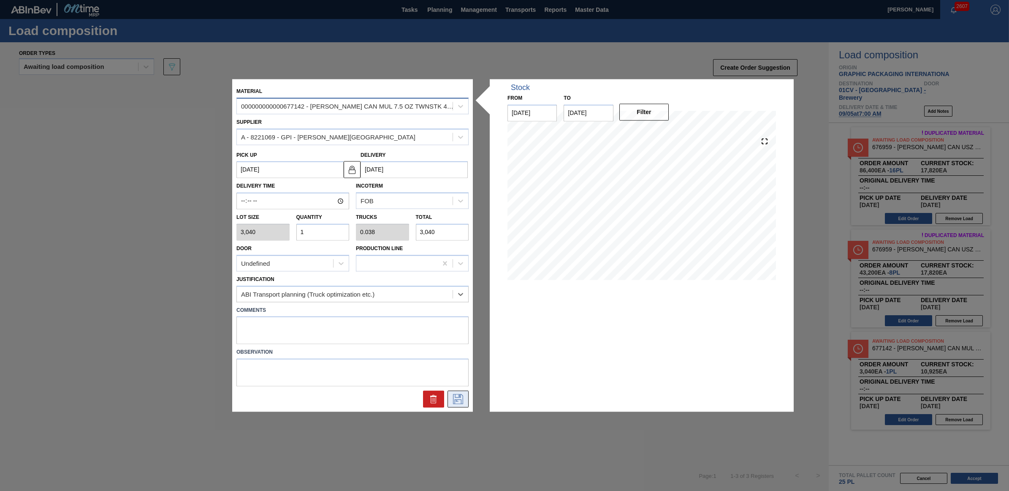
click at [463, 395] on icon at bounding box center [458, 399] width 10 height 10
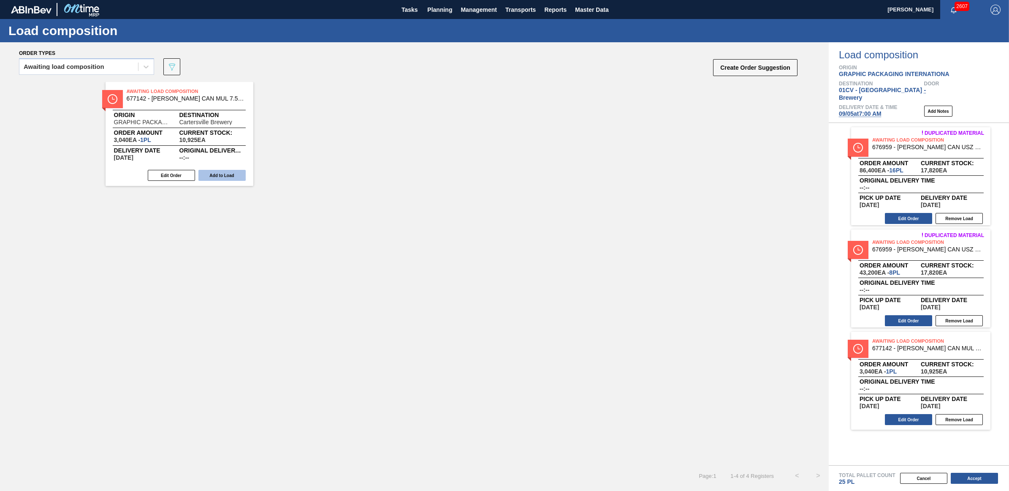
click at [231, 171] on button "Add to Load" at bounding box center [221, 175] width 47 height 11
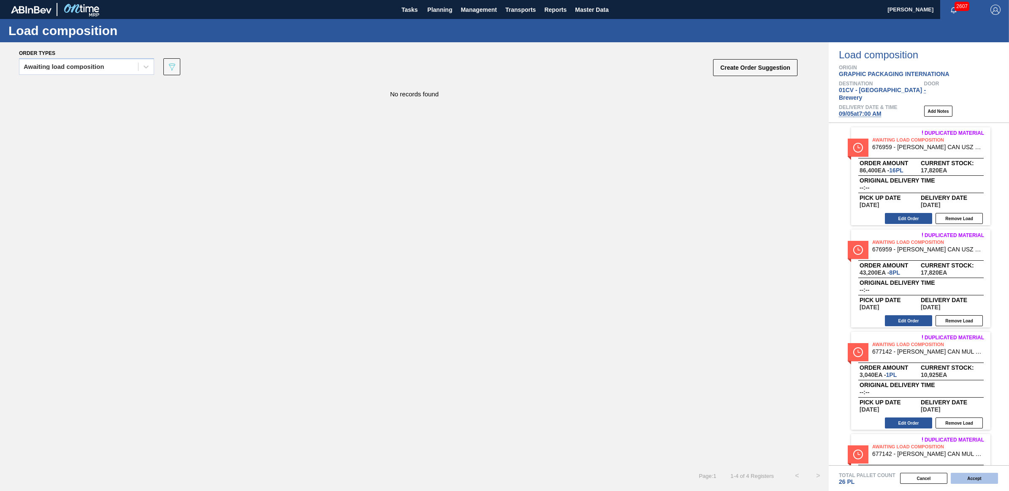
click at [979, 476] on button "Accept" at bounding box center [974, 478] width 47 height 11
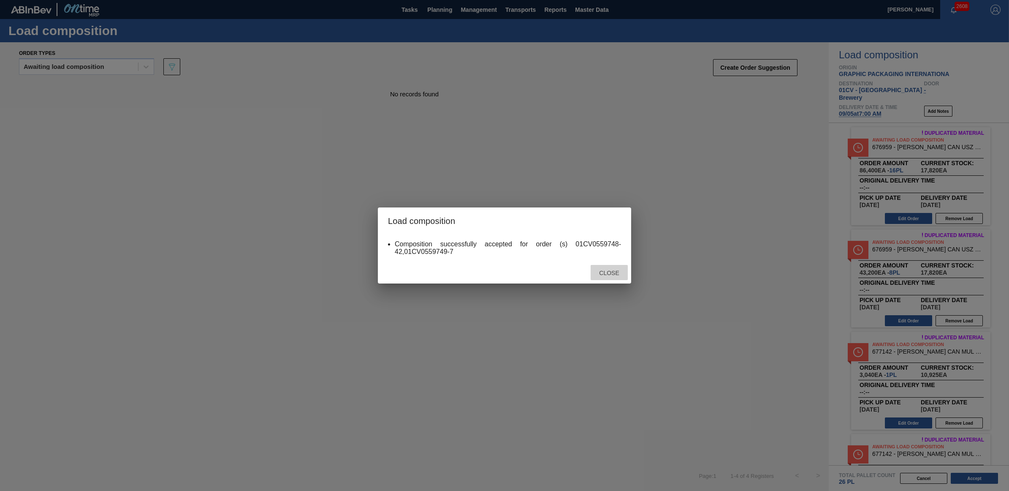
click at [600, 274] on span "Close" at bounding box center [608, 272] width 33 height 7
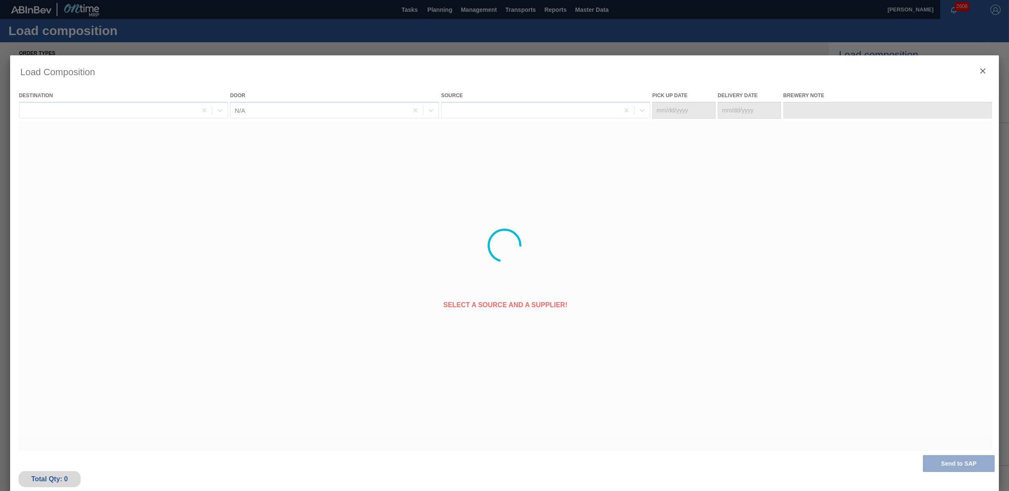
type Date "[DATE]"
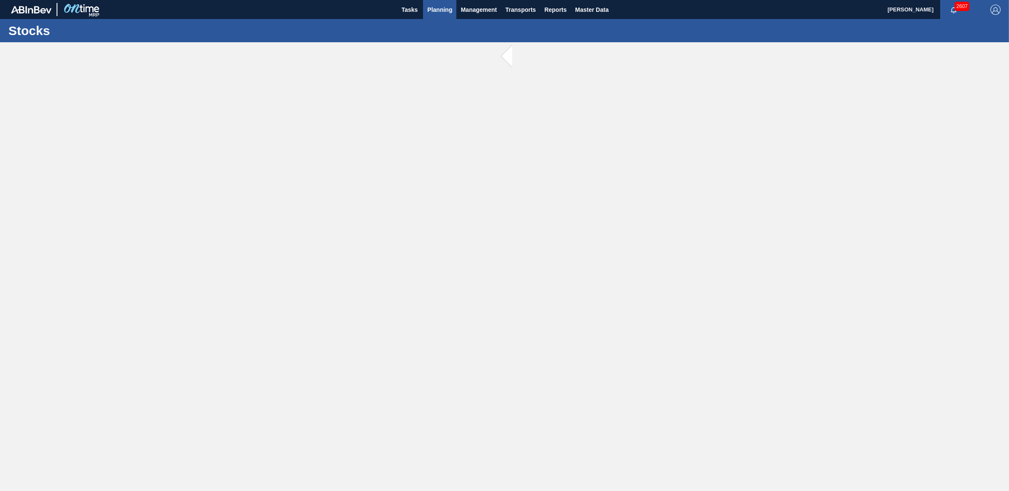
click at [446, 5] on span "Planning" at bounding box center [439, 10] width 25 height 10
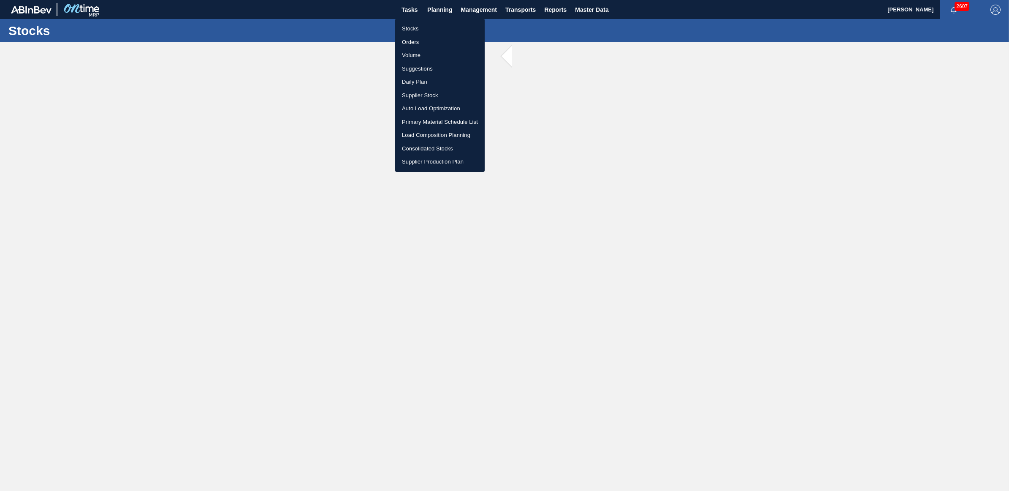
click at [427, 24] on li "Stocks" at bounding box center [440, 29] width 90 height 14
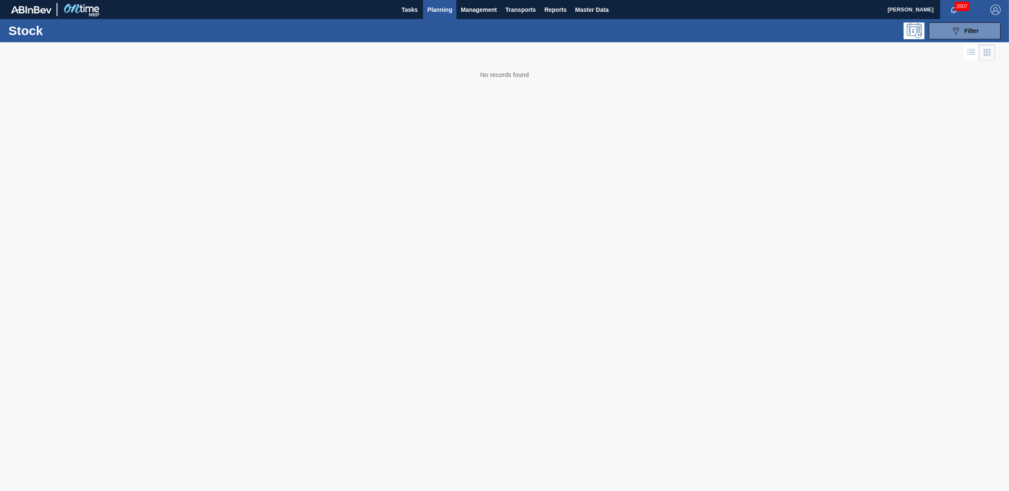
click at [716, 64] on div at bounding box center [504, 266] width 1009 height 448
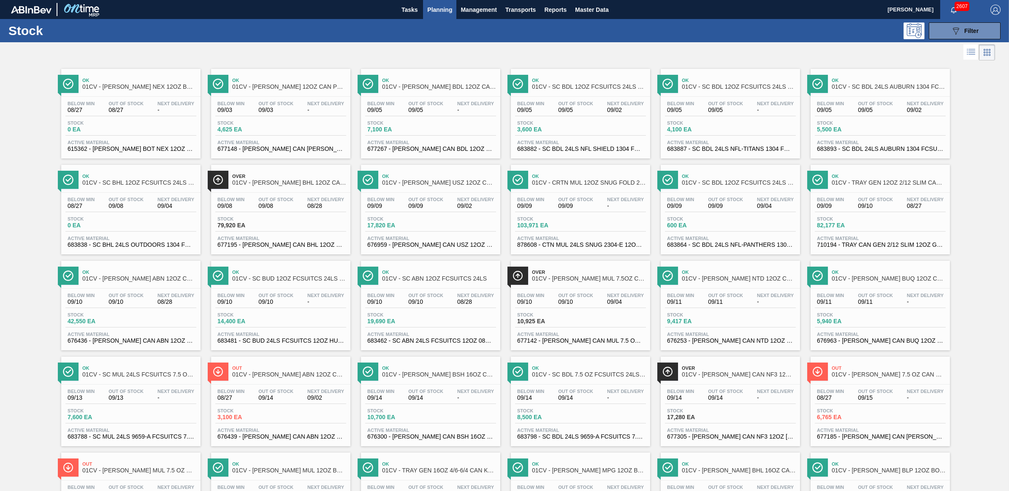
click at [395, 231] on div "Stock 17,820 EA" at bounding box center [430, 223] width 131 height 15
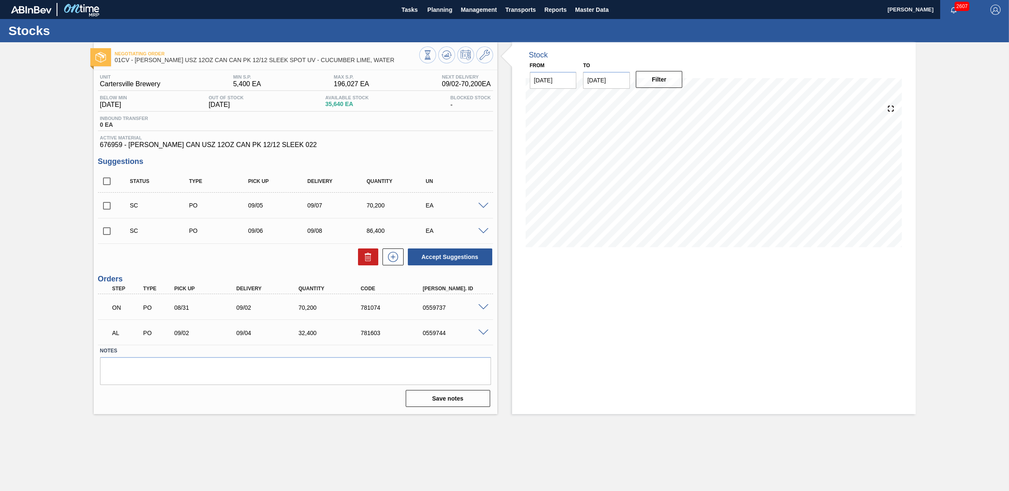
click at [104, 207] on input "checkbox" at bounding box center [107, 206] width 18 height 18
checkbox input "true"
click at [102, 231] on input "checkbox" at bounding box center [107, 231] width 18 height 18
checkbox input "true"
click at [435, 257] on button "Accept Suggestions" at bounding box center [450, 256] width 84 height 17
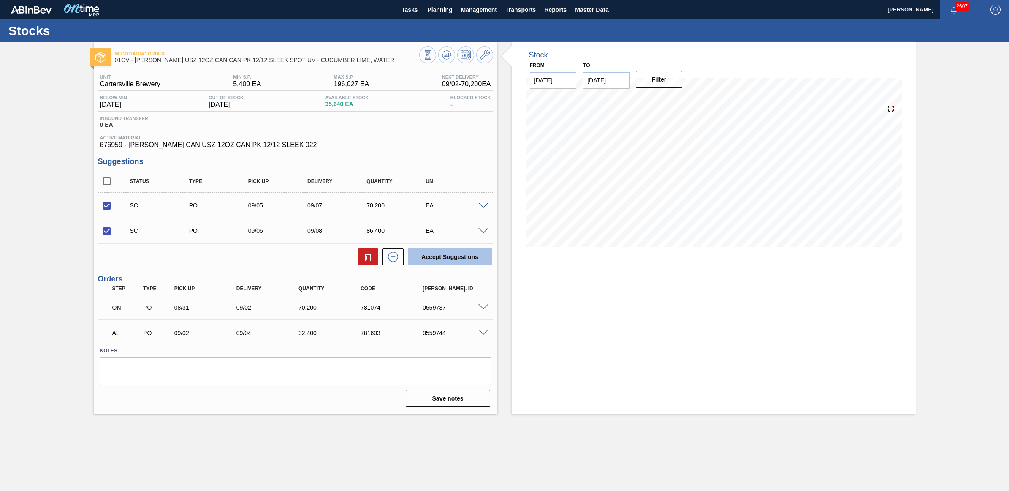
checkbox input "false"
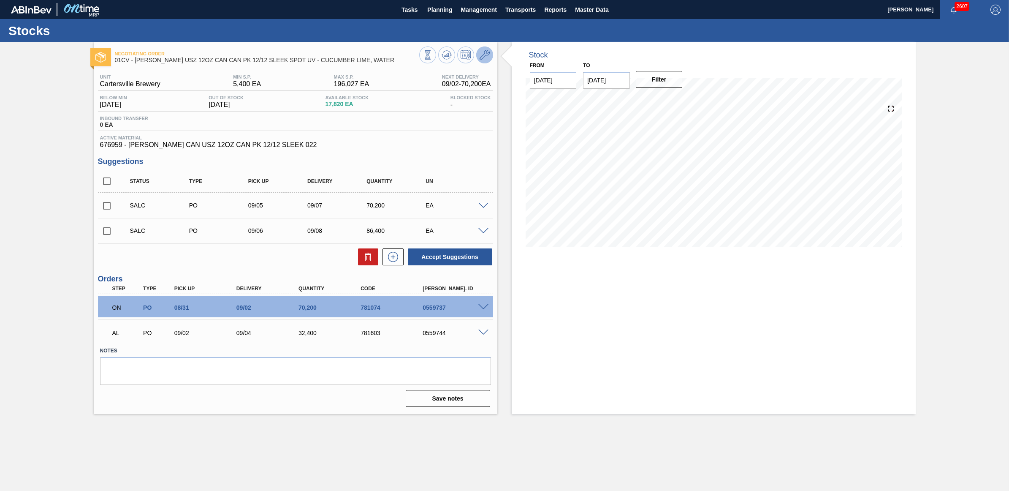
click at [477, 55] on button at bounding box center [484, 54] width 17 height 17
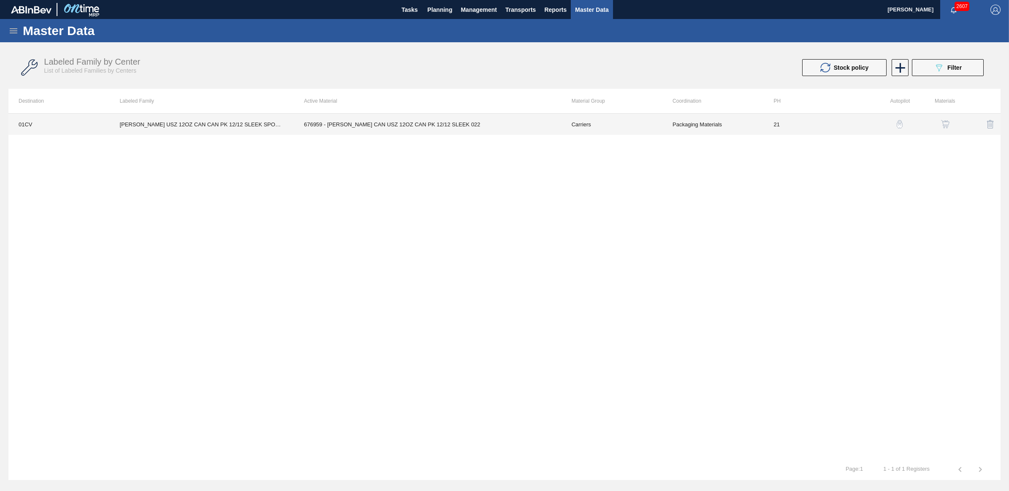
click at [244, 124] on td "CARR USZ 12OZ CAN CAN PK 12/12 SLEEK SPOT UV - CUCUMBER LIME, WATER" at bounding box center [201, 124] width 185 height 21
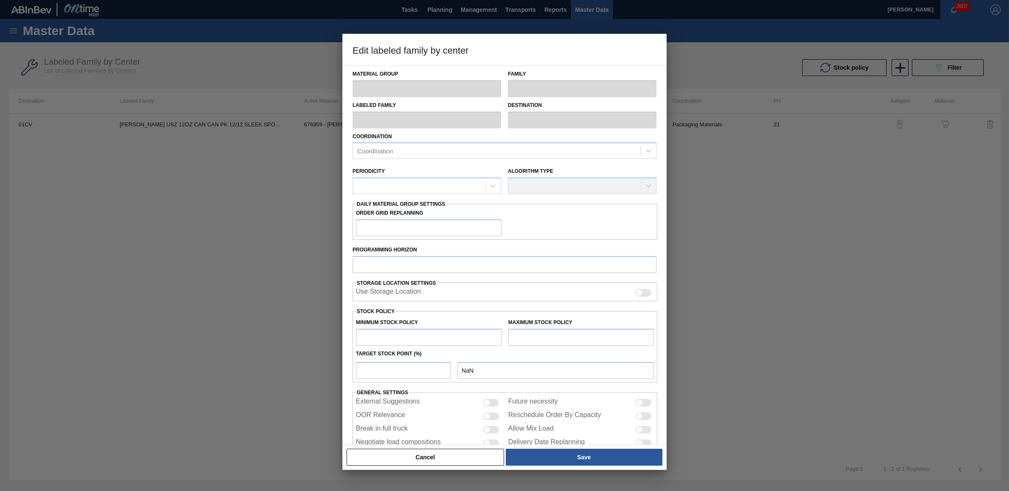
type input "Carriers"
type input "Can Carriers"
type input "CARR USZ 12OZ CAN CAN PK 12/12 SLEEK SPOT UV - CUCUMBER LIME, WATER"
type input "01CV - [GEOGRAPHIC_DATA] Brewery"
type input "21"
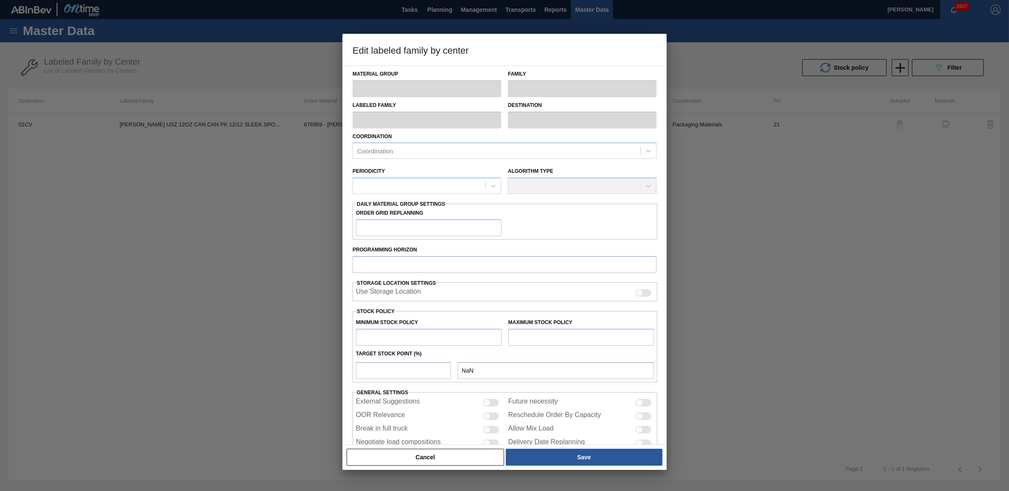
type input "5,400"
type input "196,027"
type input "0"
type input "5,400"
checkbox input "true"
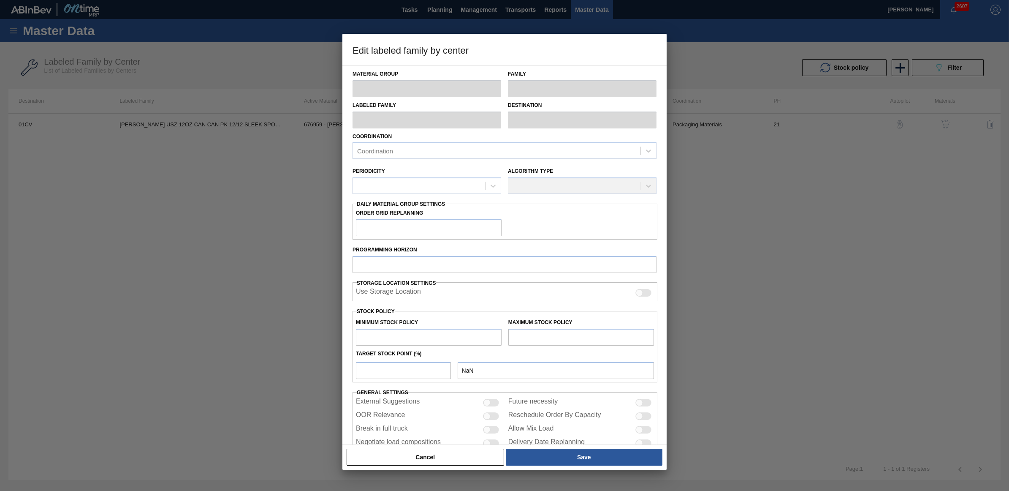
checkbox input "true"
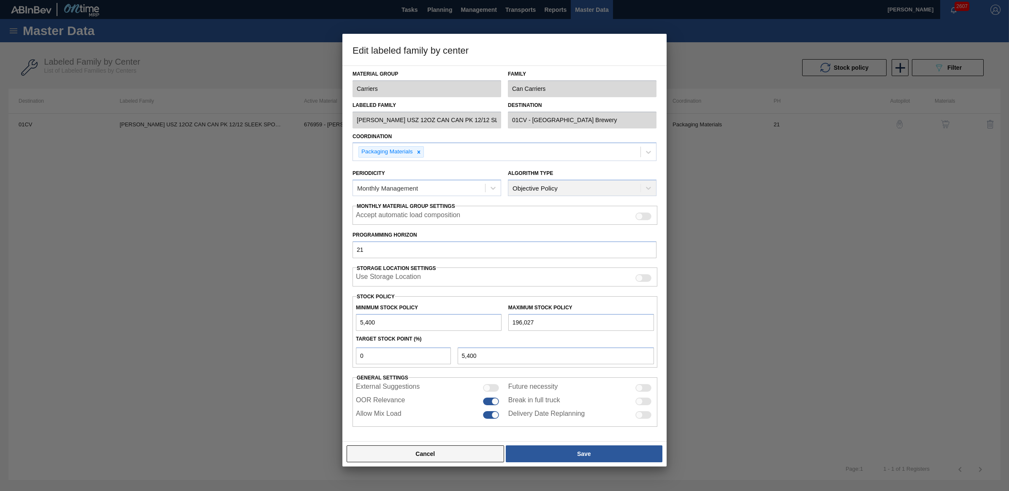
click at [429, 457] on button "Cancel" at bounding box center [426, 453] width 158 height 17
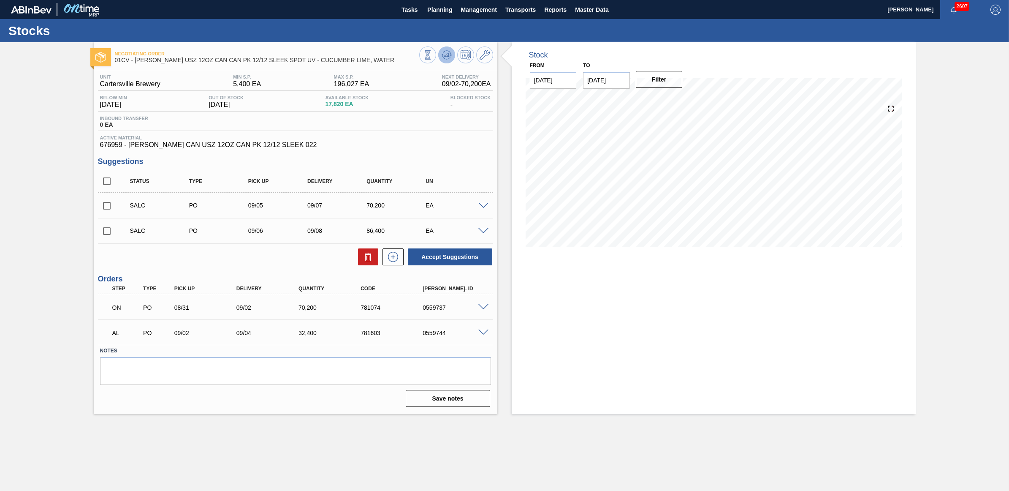
click at [448, 53] on icon at bounding box center [447, 55] width 10 height 10
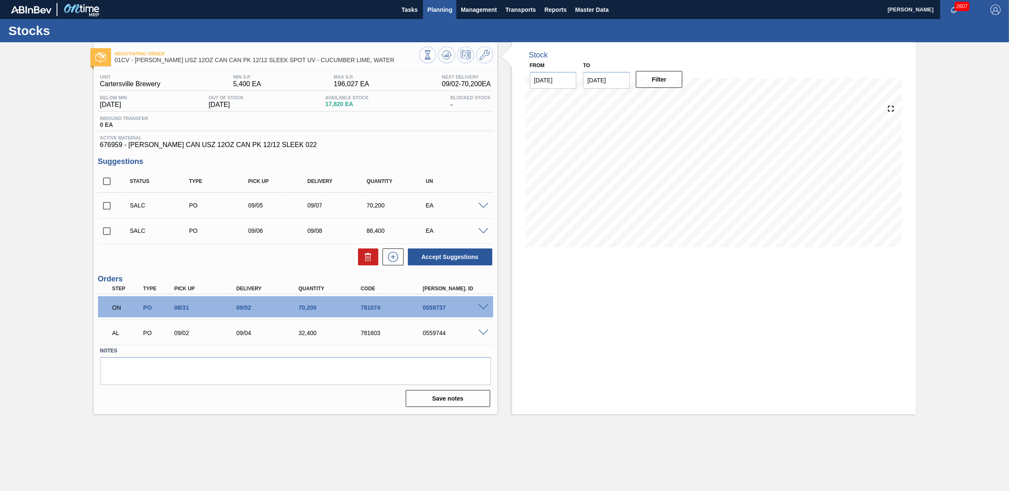
click at [445, 8] on span "Planning" at bounding box center [439, 10] width 25 height 10
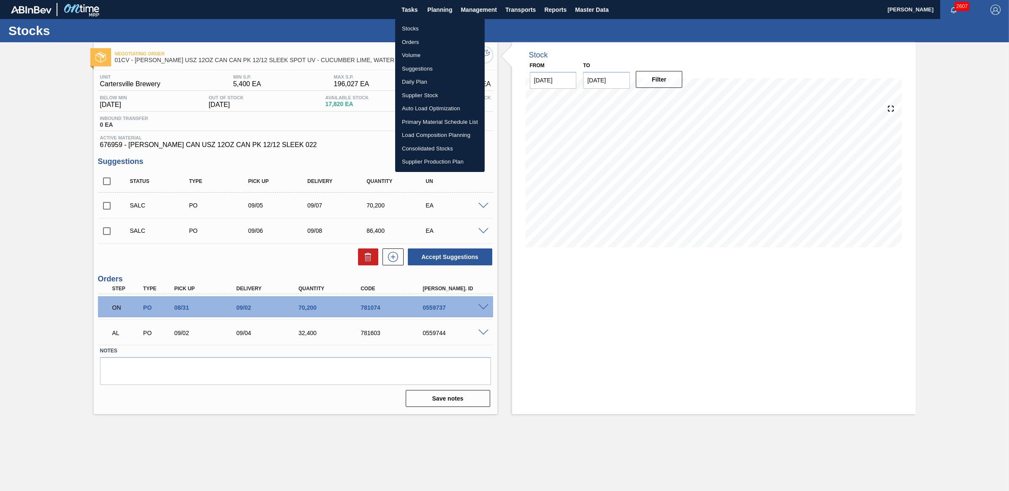
click at [417, 30] on li "Stocks" at bounding box center [440, 29] width 90 height 14
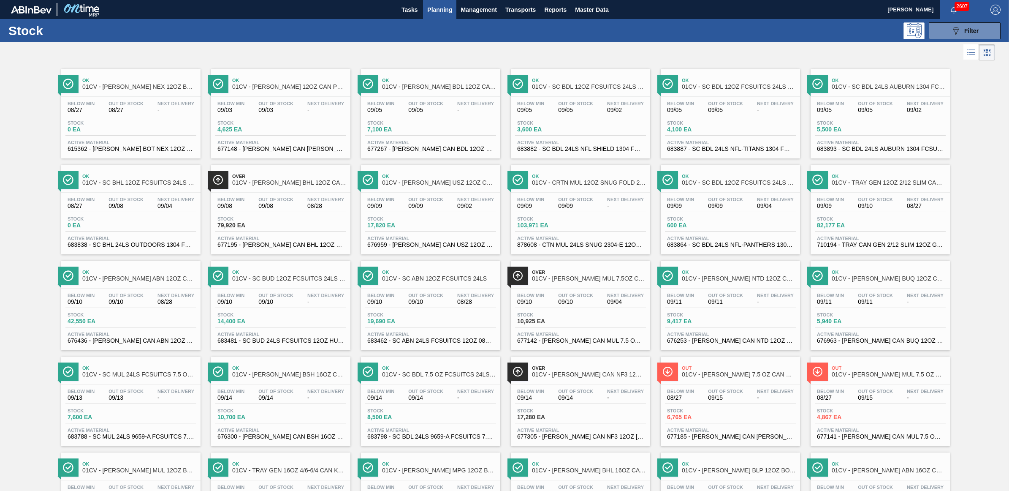
click at [549, 311] on div "Below Min 09/10 Out Of Stock 09/10 Next Delivery 09/04 Stock 10,925 EA Active M…" at bounding box center [580, 316] width 139 height 57
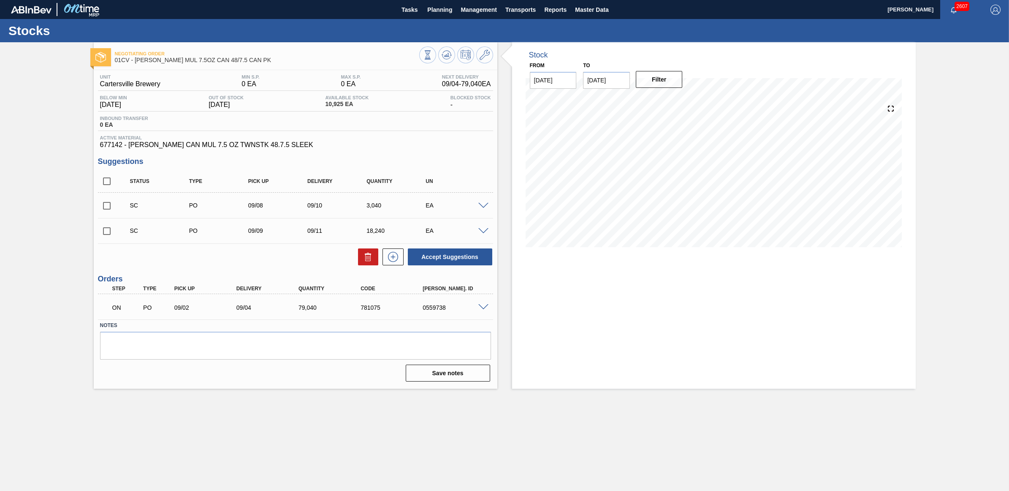
click at [481, 209] on span at bounding box center [483, 206] width 10 height 6
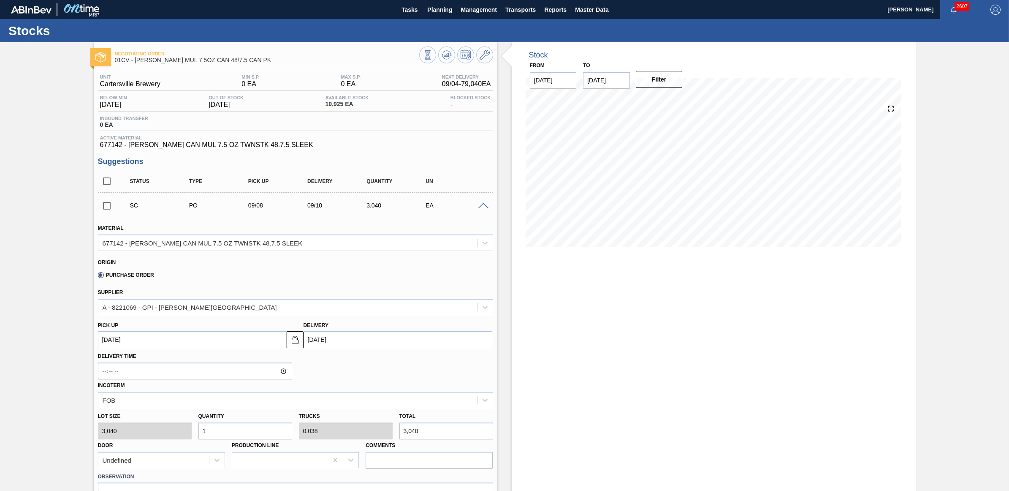
click at [481, 209] on span at bounding box center [483, 206] width 10 height 6
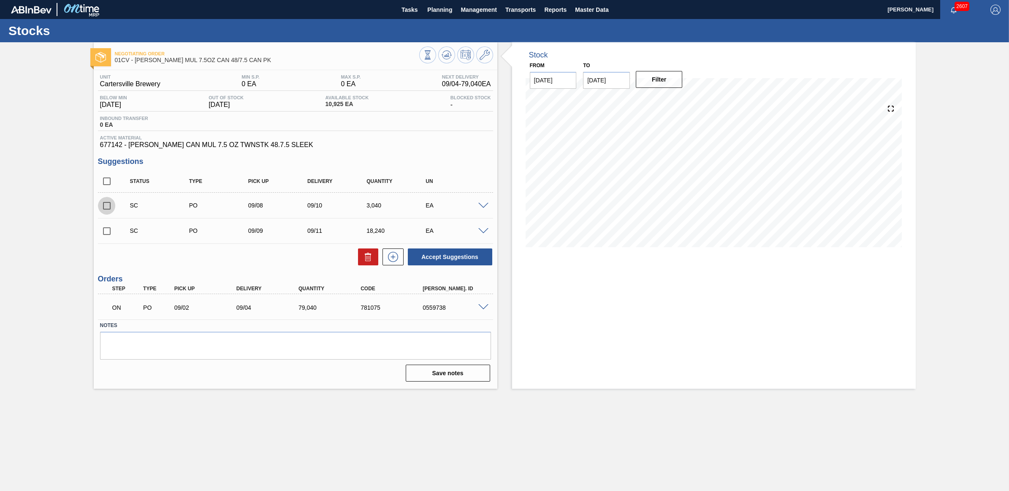
click at [108, 208] on input "checkbox" at bounding box center [107, 206] width 18 height 18
click at [454, 256] on button "Accept Suggestions" at bounding box center [450, 256] width 84 height 17
checkbox input "false"
